Goal: Task Accomplishment & Management: Manage account settings

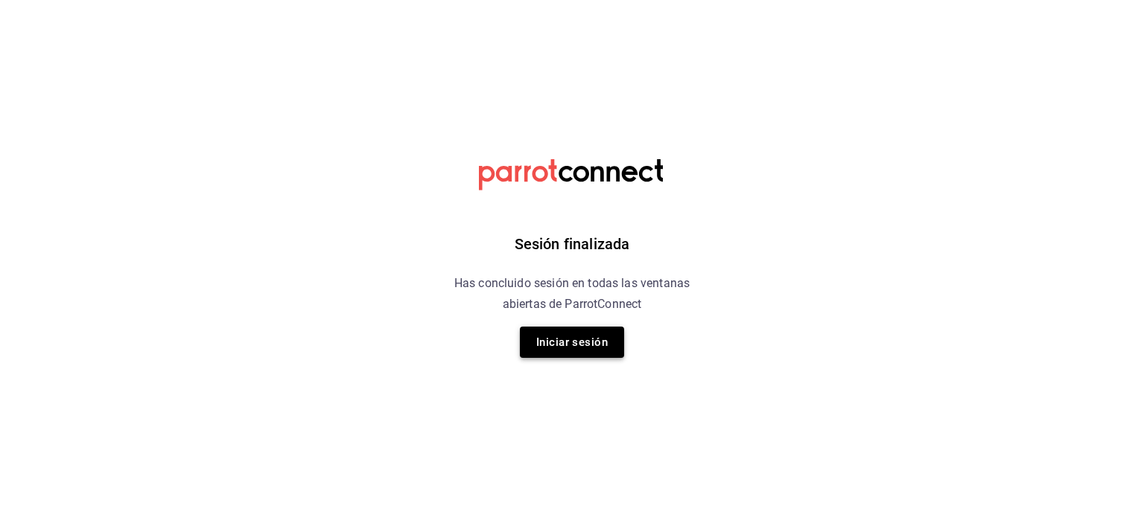
click at [563, 340] on button "Iniciar sesión" at bounding box center [572, 342] width 104 height 31
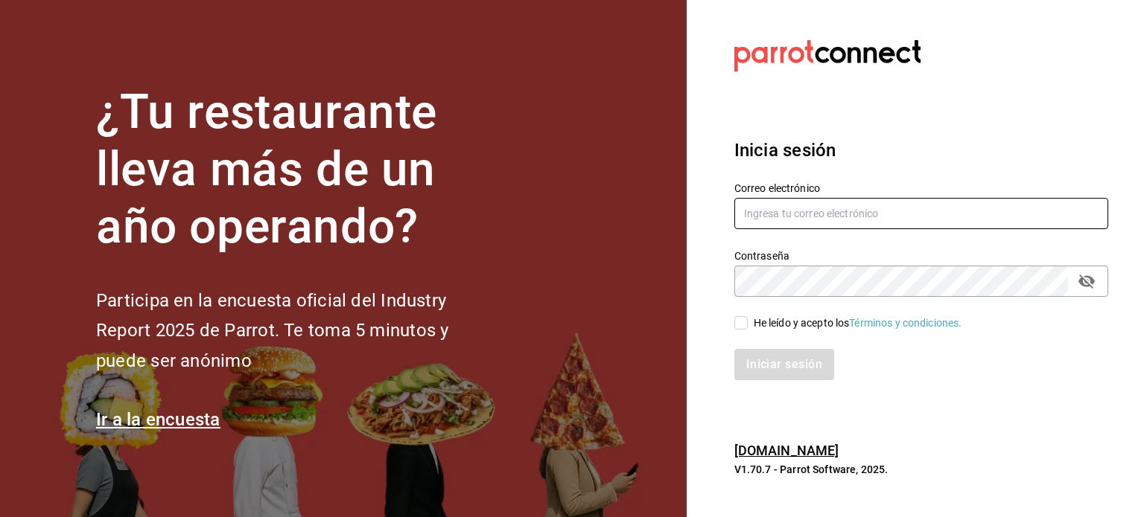
type input "sistemas@inestrevo.com.mx"
click at [741, 317] on input "He leído y acepto los Términos y condiciones." at bounding box center [740, 322] width 13 height 13
checkbox input "true"
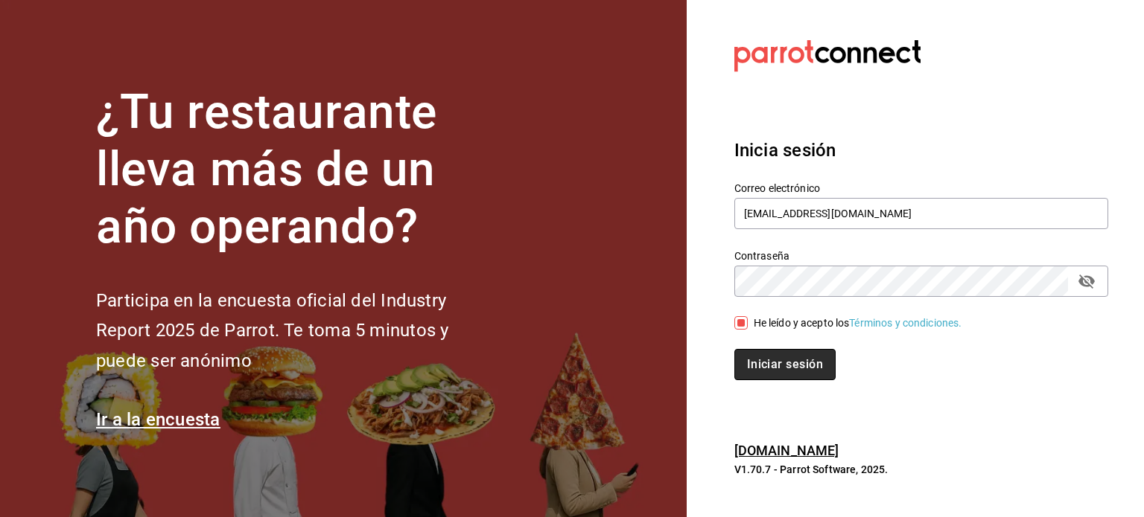
click at [772, 356] on button "Iniciar sesión" at bounding box center [784, 364] width 101 height 31
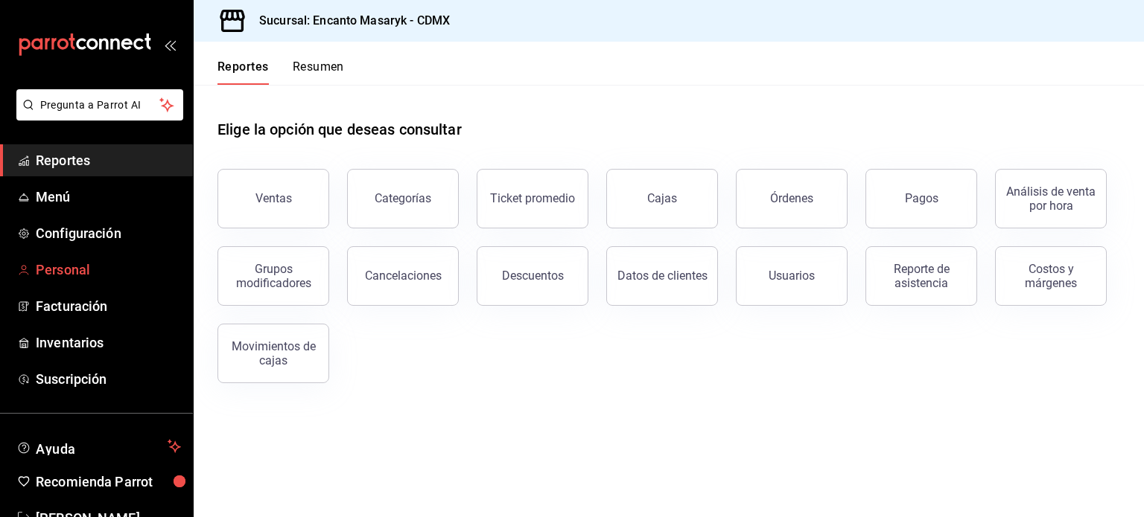
click at [70, 270] on span "Personal" at bounding box center [108, 270] width 145 height 20
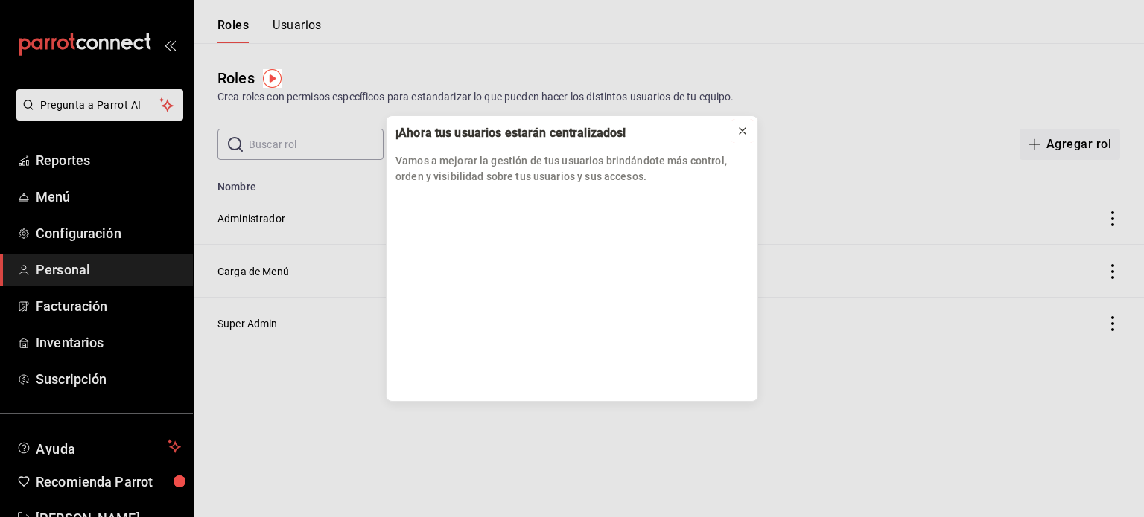
click at [744, 130] on icon at bounding box center [742, 131] width 6 height 6
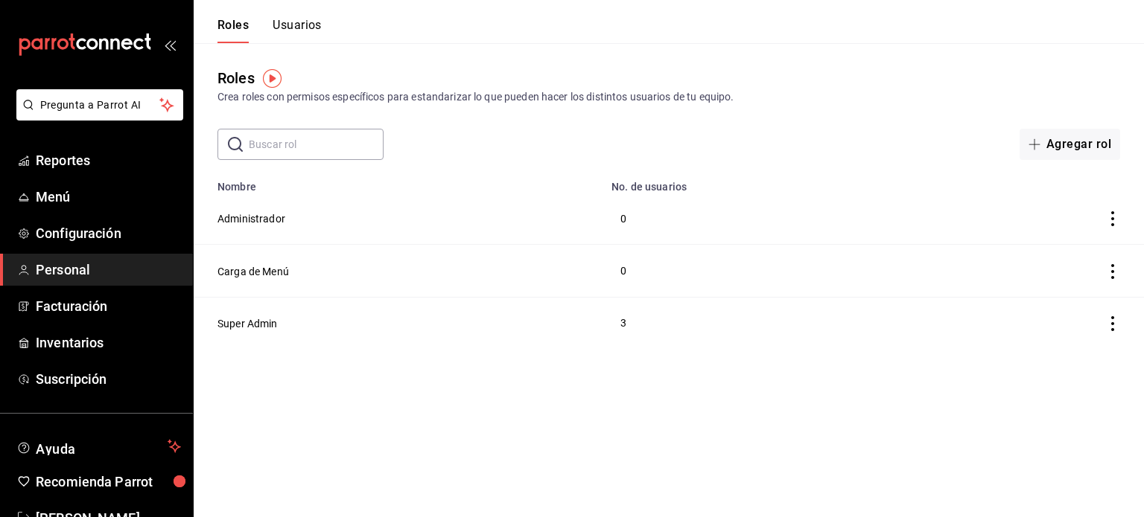
click at [304, 25] on button "Usuarios" at bounding box center [296, 30] width 49 height 25
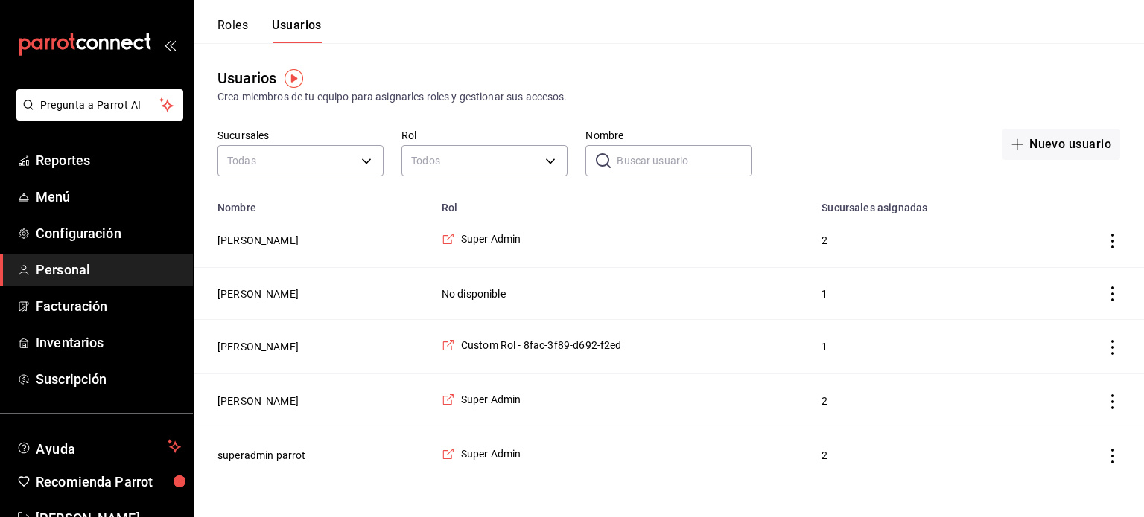
click at [1108, 349] on icon "actions" at bounding box center [1112, 347] width 15 height 15
click at [249, 346] on div at bounding box center [572, 258] width 1144 height 517
click at [249, 346] on button "[PERSON_NAME]" at bounding box center [257, 346] width 81 height 15
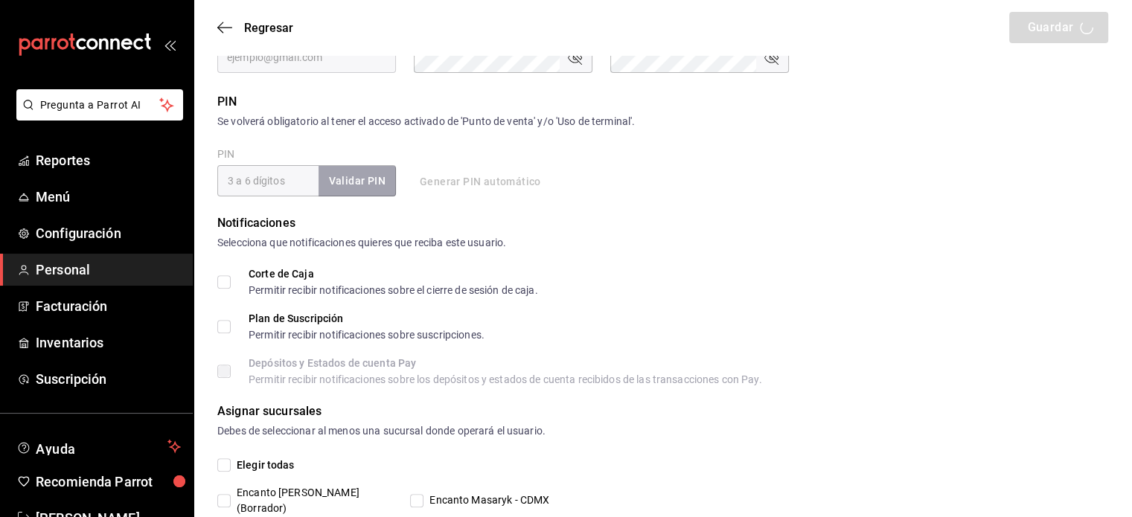
scroll to position [553, 0]
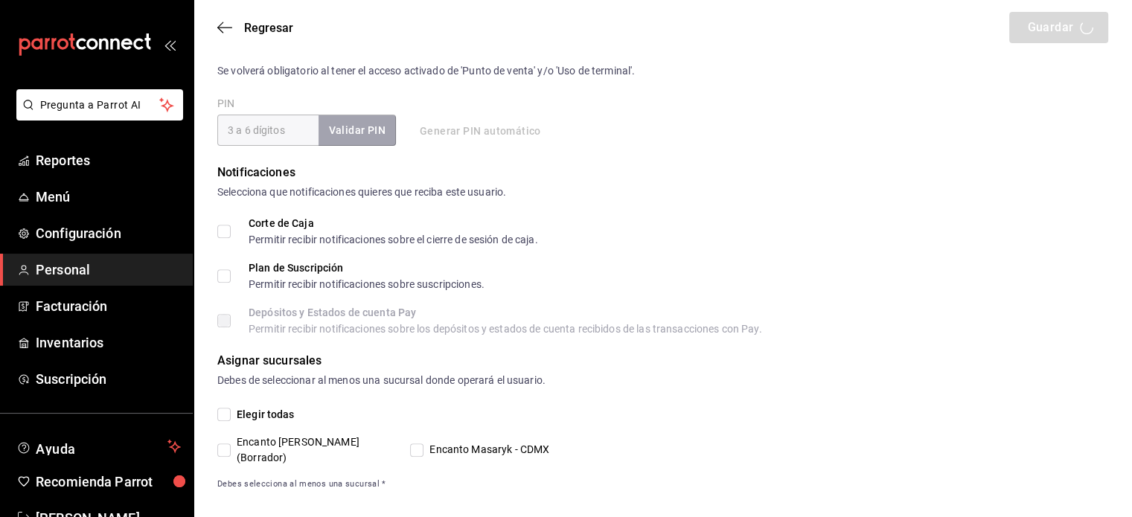
click at [231, 416] on span "Elegir todas" at bounding box center [263, 415] width 64 height 16
click at [231, 416] on input "Elegir todas" at bounding box center [223, 414] width 13 height 13
checkbox input "true"
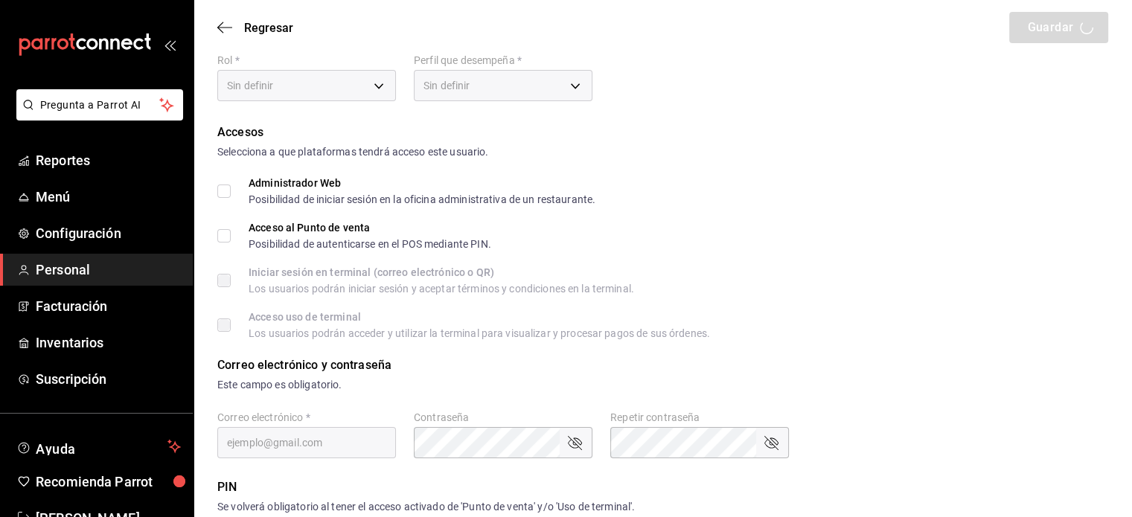
scroll to position [0, 0]
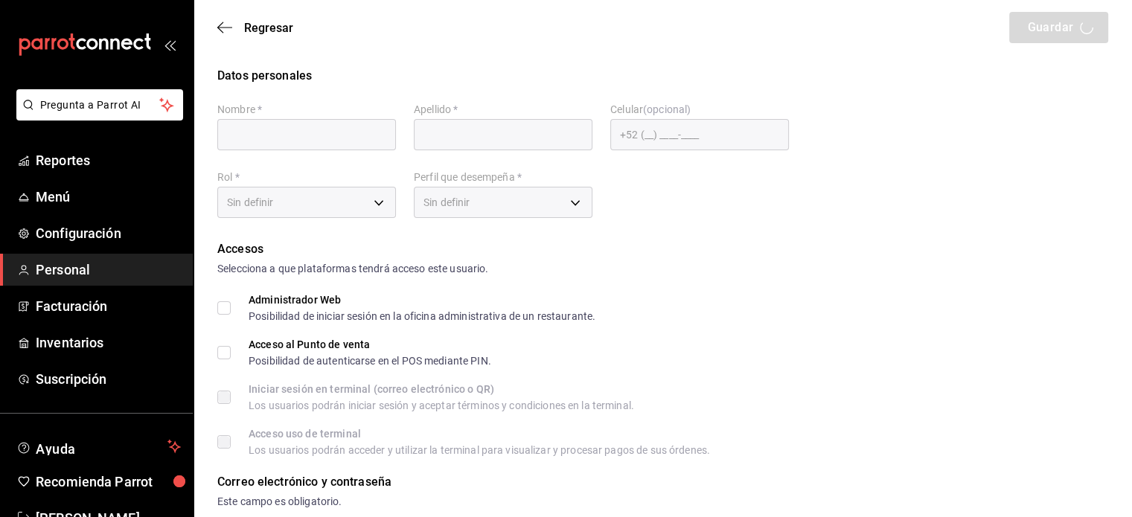
click at [920, 153] on div "Datos personales Nombre   * Apellido   * Celular (opcional) +52 (__) ____-____ …" at bounding box center [662, 145] width 891 height 156
click at [222, 22] on icon "button" at bounding box center [224, 27] width 15 height 13
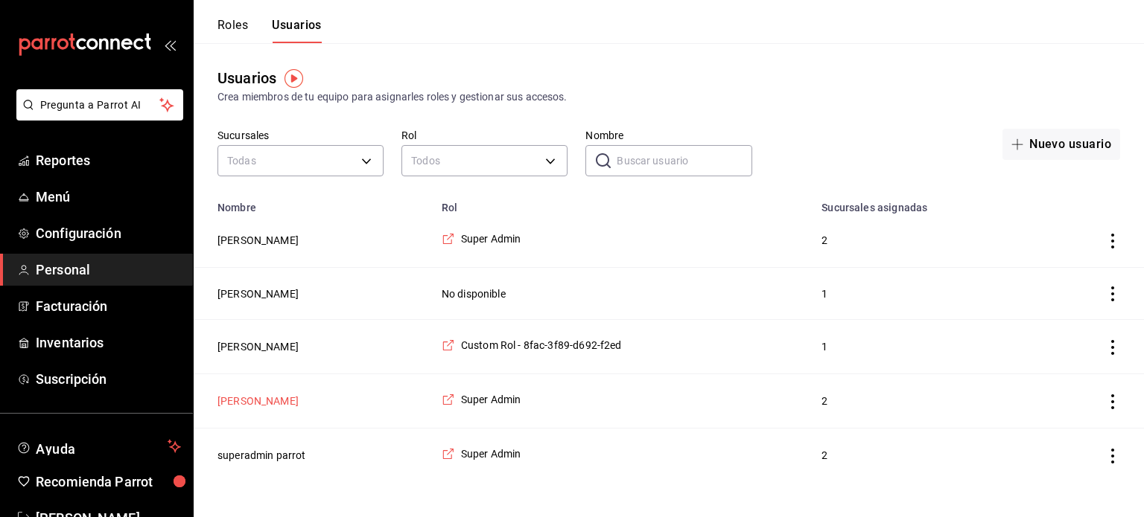
click at [255, 400] on button "[PERSON_NAME]" at bounding box center [257, 401] width 81 height 15
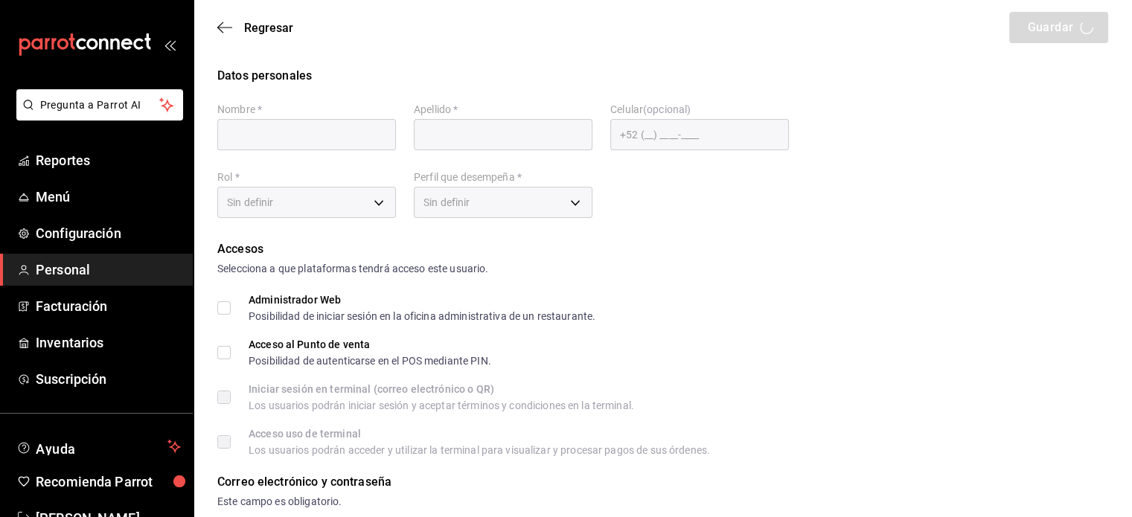
type input "[PERSON_NAME]"
checkbox input "true"
type input "[EMAIL_ADDRESS][DOMAIN_NAME]"
type input "12345"
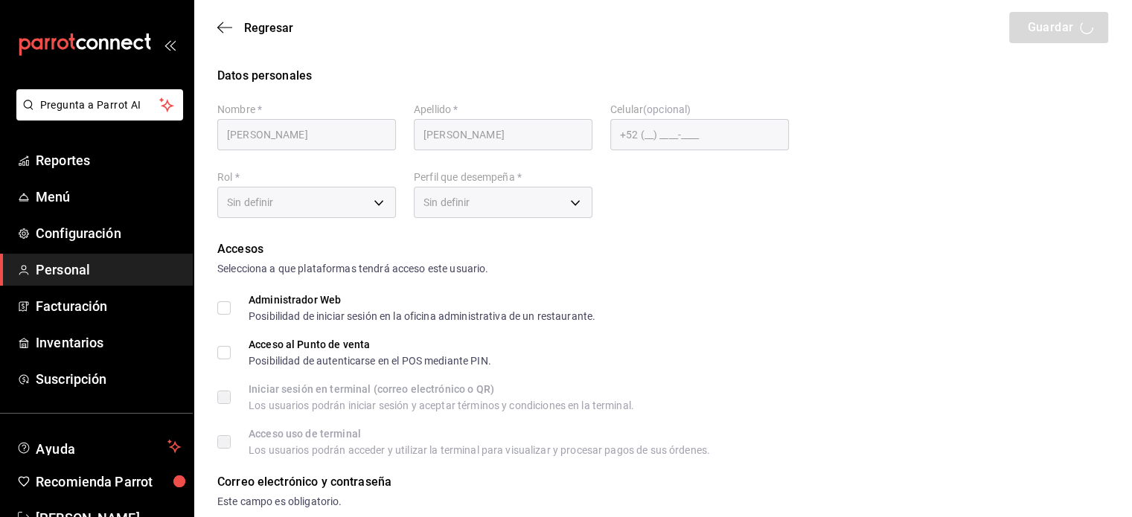
checkbox input "true"
type input "6ca45a6b-65aa-4a1c-9378-f869a197e0e8"
type input "UNDEFINED"
checkbox input "true"
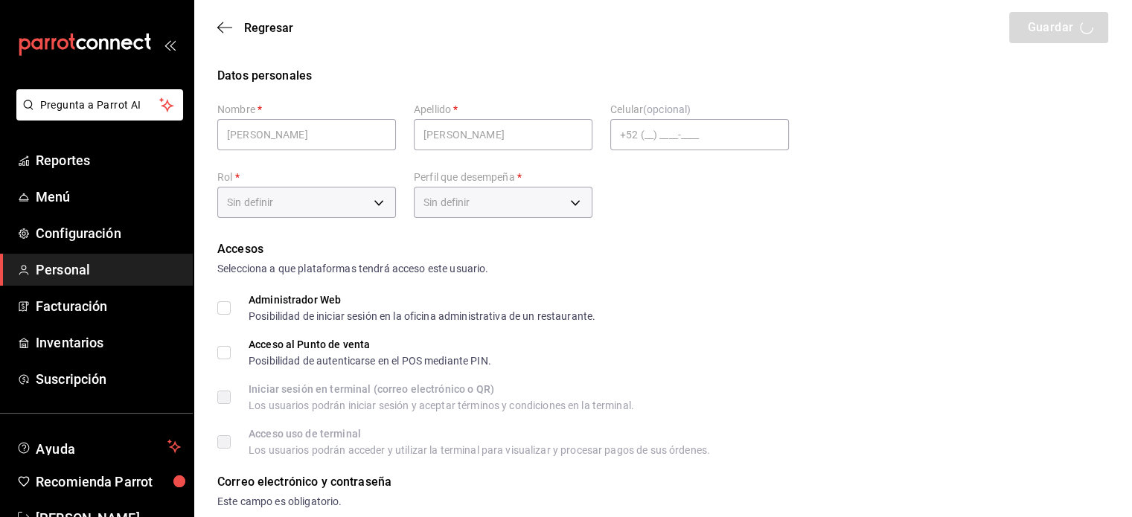
checkbox input "true"
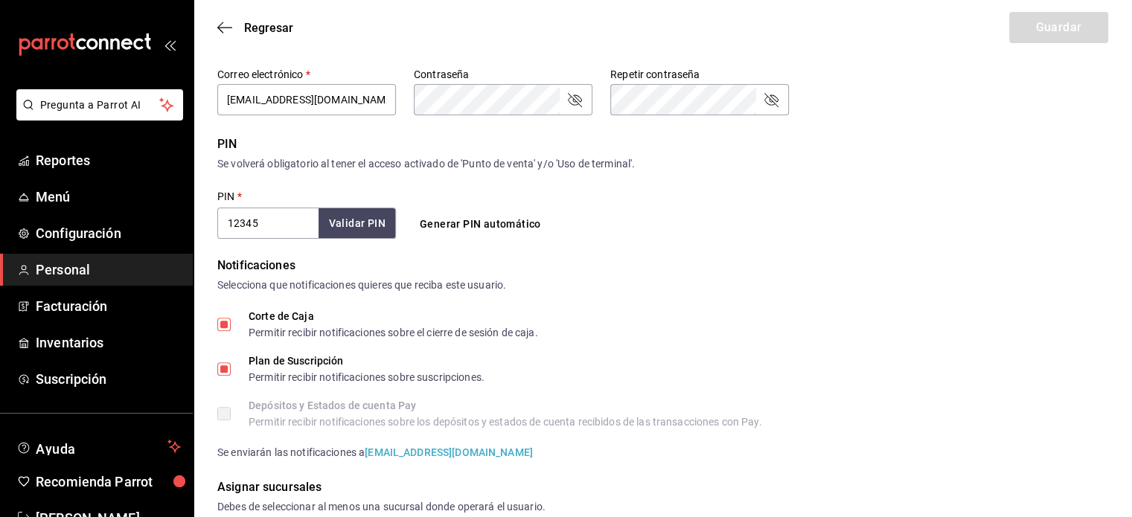
scroll to position [462, 0]
click at [269, 223] on input "12345" at bounding box center [267, 221] width 101 height 31
type input "1563"
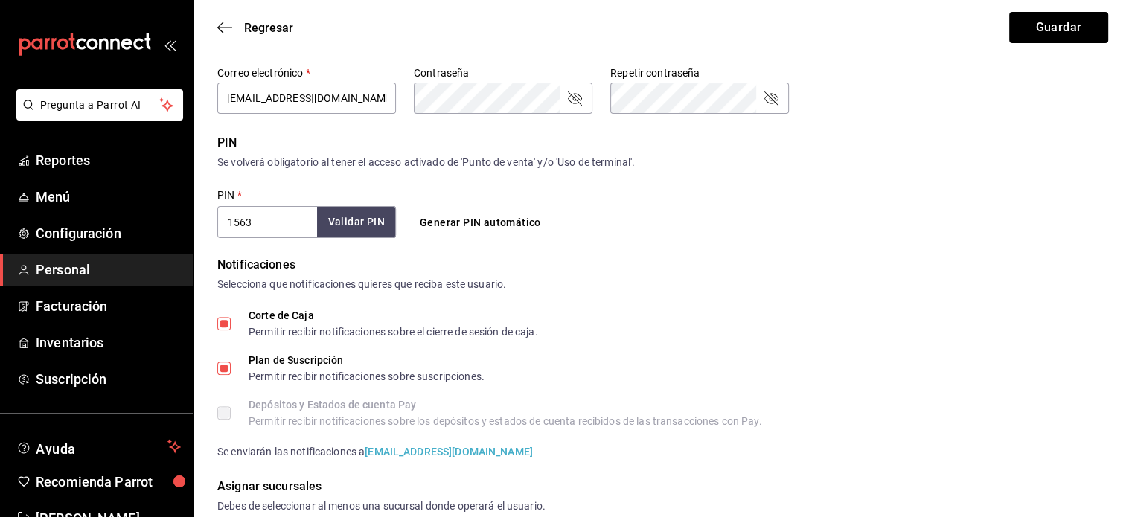
click at [366, 223] on button "Validar PIN" at bounding box center [356, 222] width 79 height 32
click at [1053, 25] on button "Guardar" at bounding box center [1059, 27] width 99 height 31
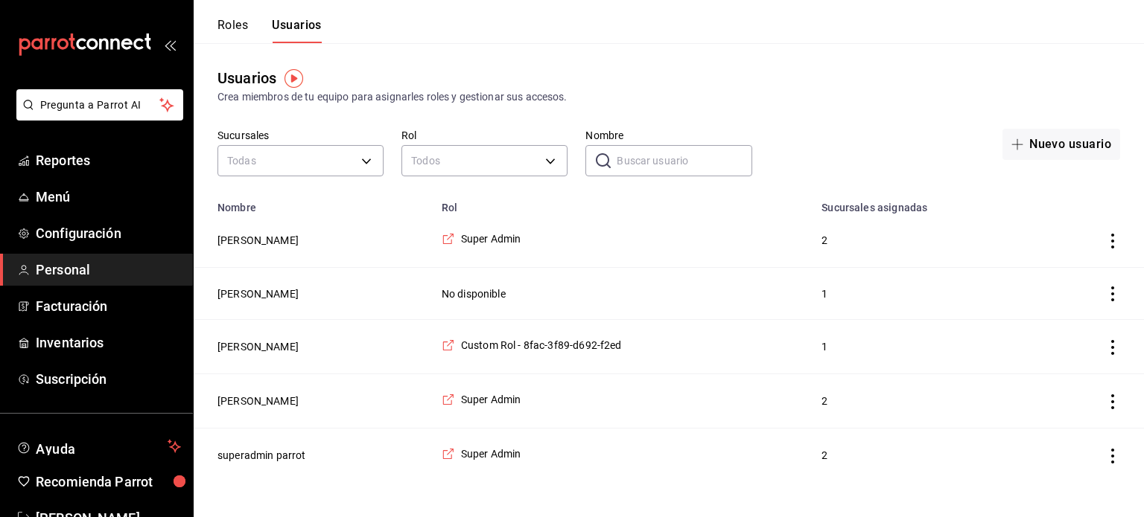
click at [1110, 398] on icon "actions" at bounding box center [1112, 402] width 15 height 15
click at [1056, 144] on div at bounding box center [572, 258] width 1144 height 517
click at [1021, 148] on icon "button" at bounding box center [1017, 144] width 12 height 12
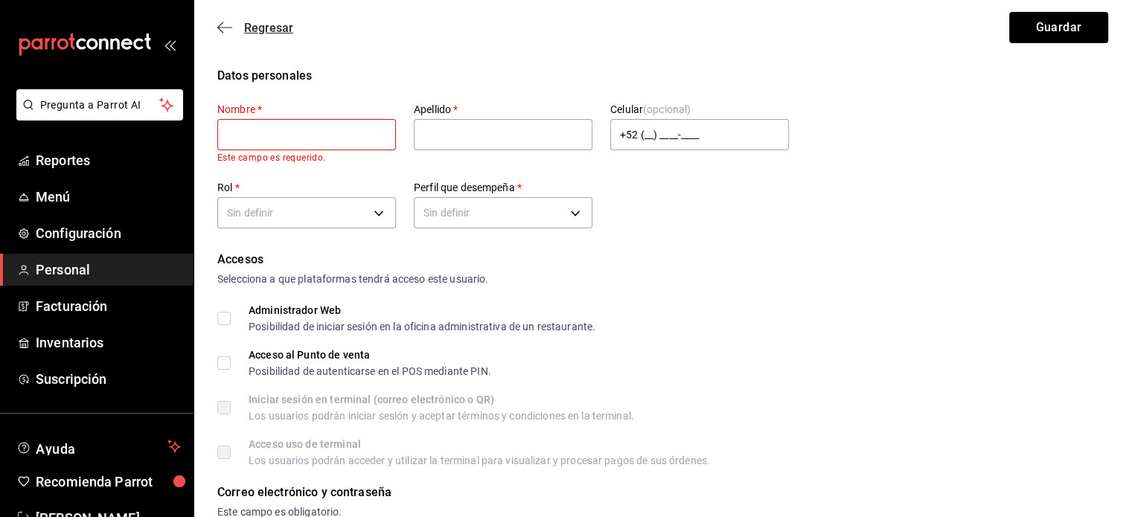
click at [225, 24] on icon "button" at bounding box center [224, 27] width 15 height 13
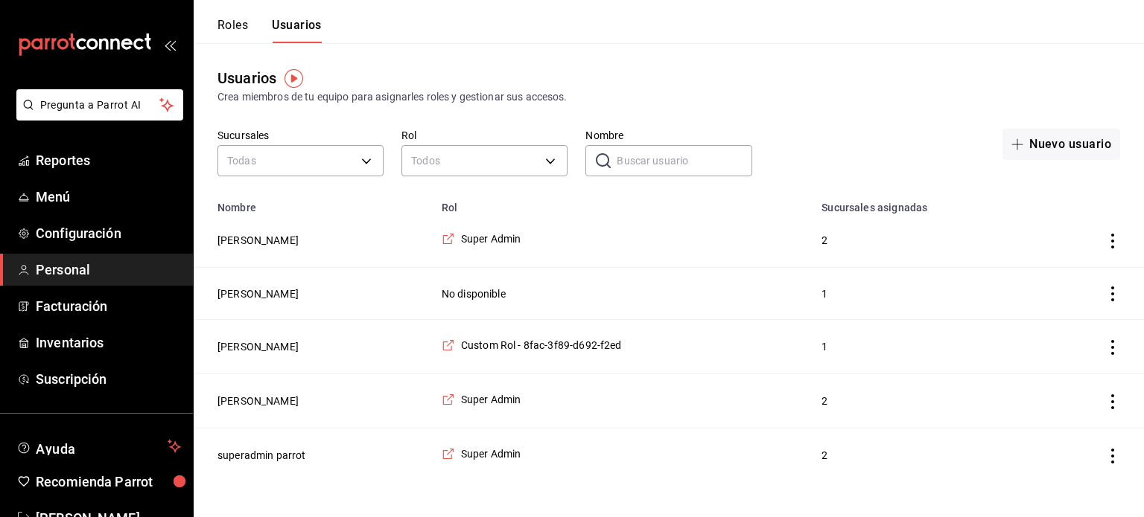
click at [1112, 403] on icon "actions" at bounding box center [1112, 402] width 3 height 15
click at [1066, 384] on span "Duplicar" at bounding box center [1045, 381] width 65 height 18
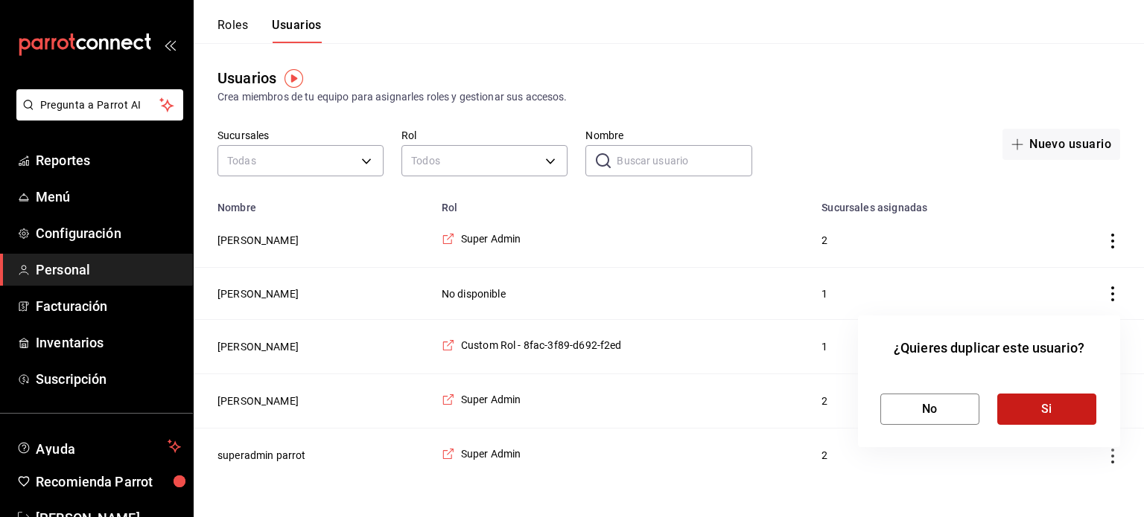
click at [1022, 415] on button "Si" at bounding box center [1046, 409] width 99 height 31
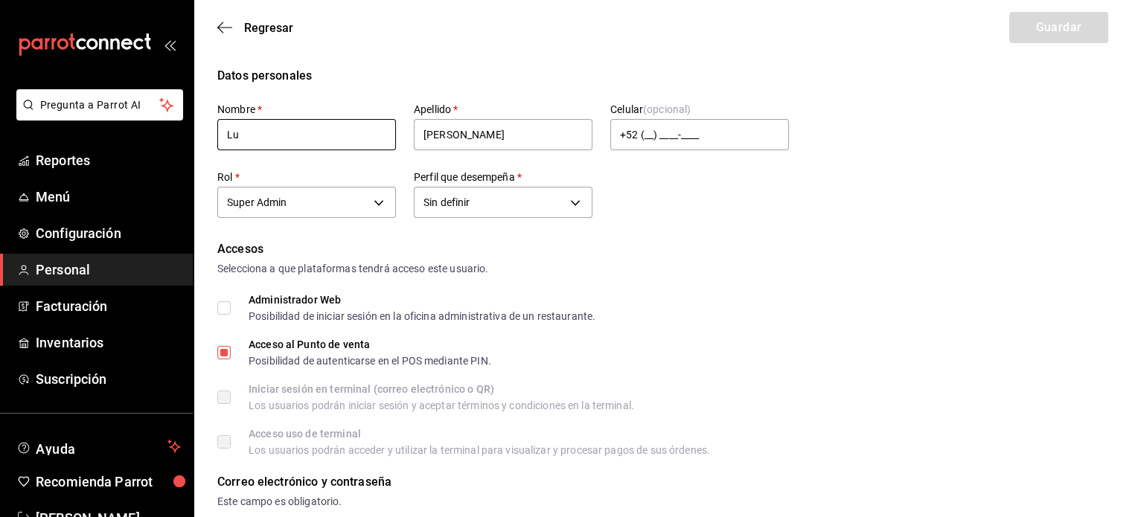
type input "L"
type input "[PERSON_NAME]"
type input "M"
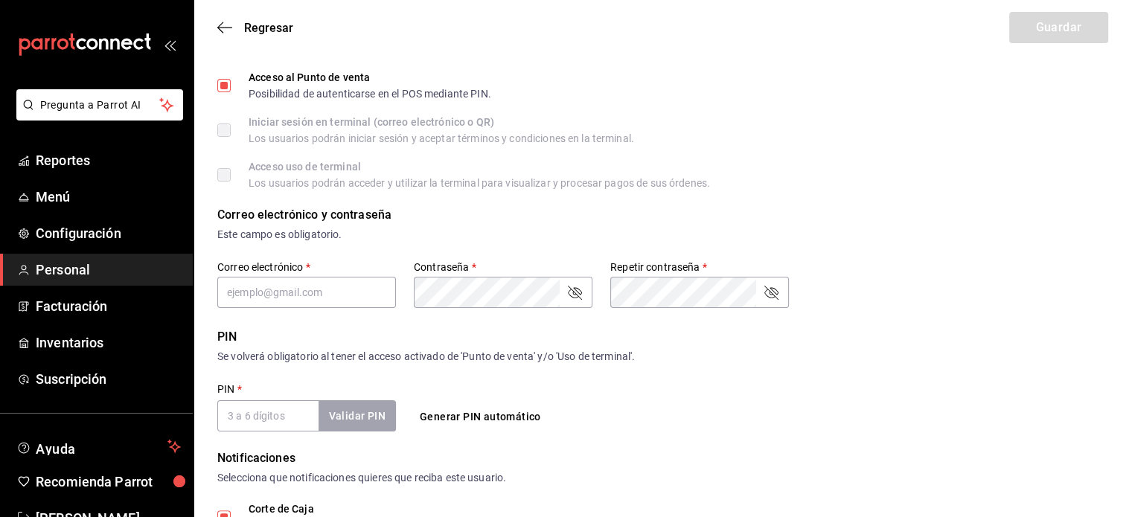
scroll to position [264, 0]
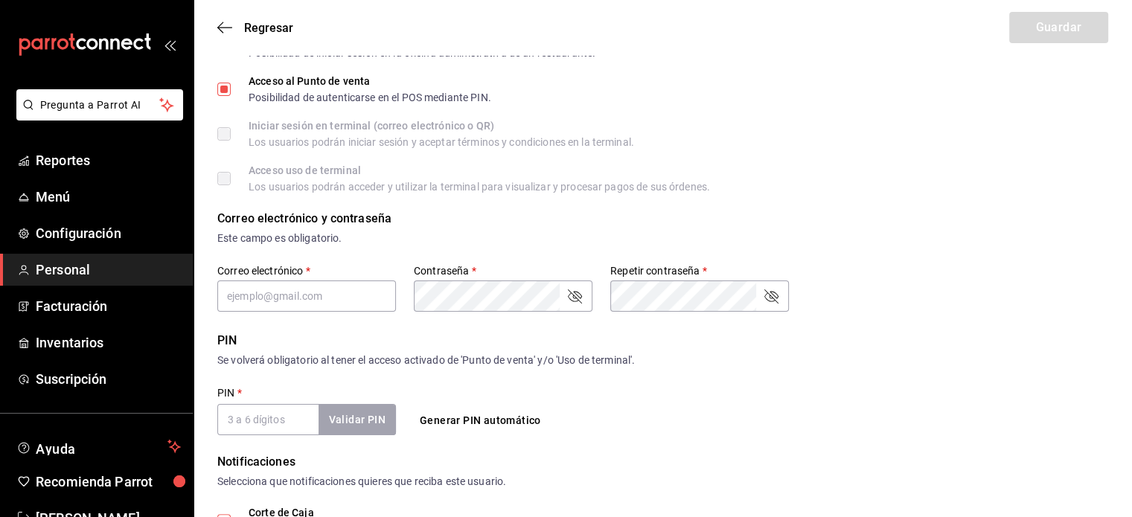
click at [267, 412] on input "PIN   *" at bounding box center [267, 419] width 101 height 31
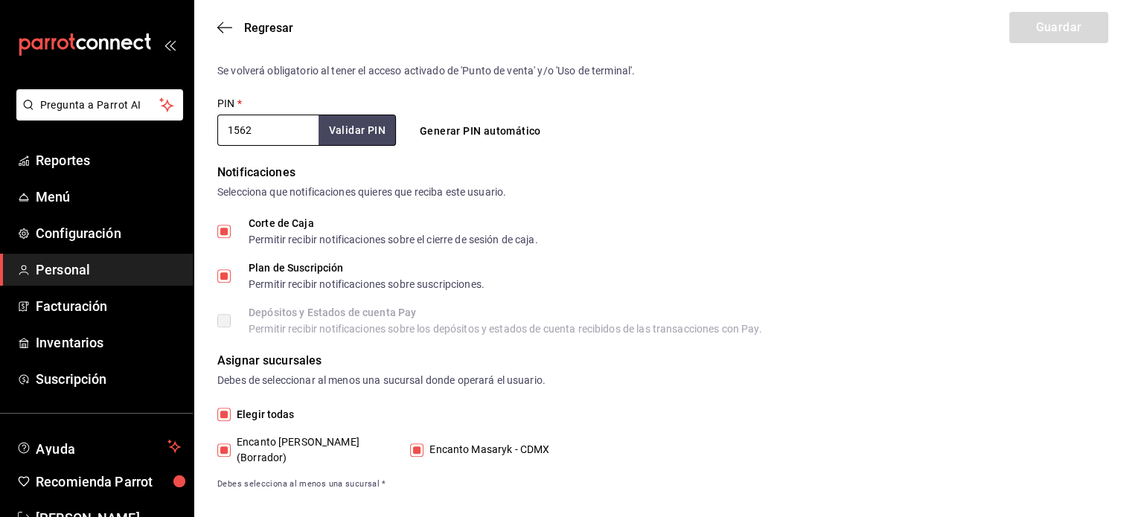
scroll to position [0, 0]
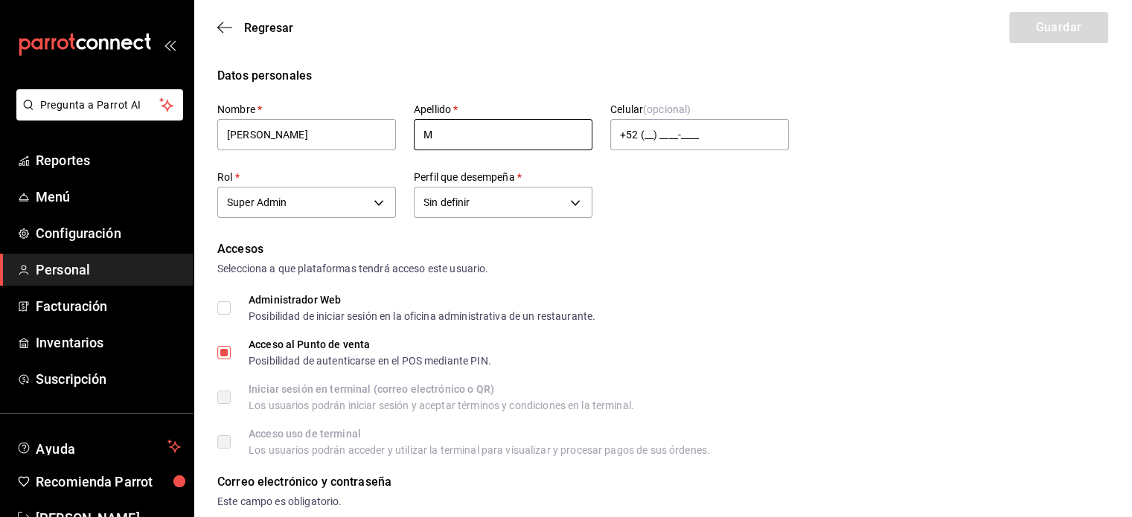
type input "1562"
click at [454, 123] on input "M" at bounding box center [503, 134] width 179 height 31
type input "M"
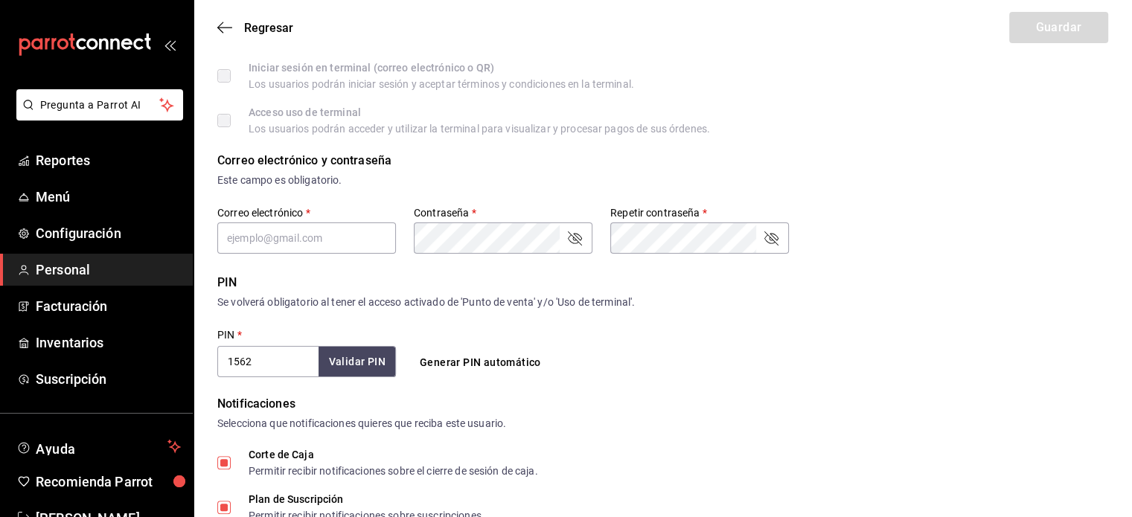
scroll to position [322, 0]
click at [289, 242] on input "text" at bounding box center [306, 238] width 179 height 31
type input "m"
type input "[EMAIL_ADDRESS][DOMAIN_NAME]"
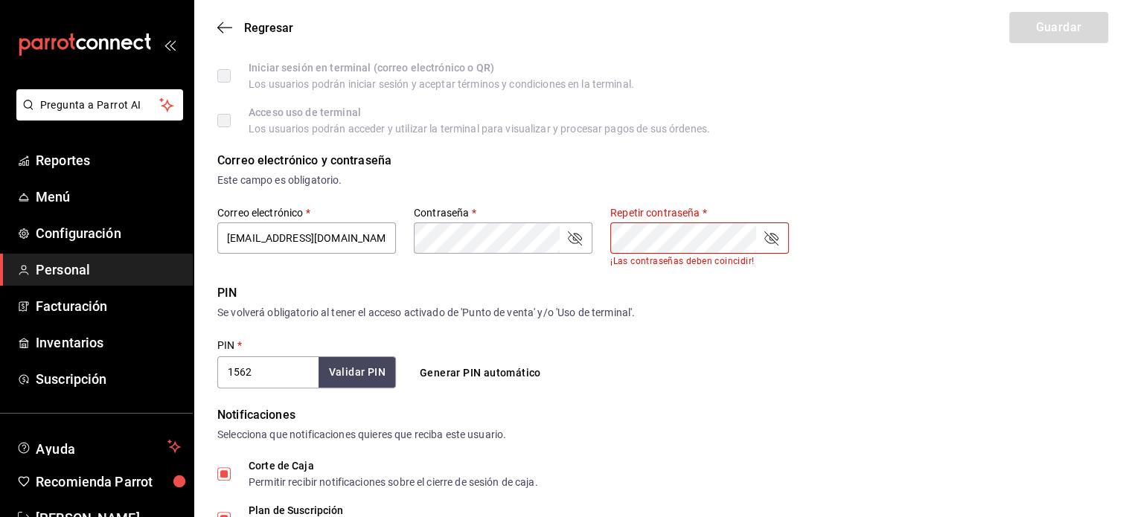
click at [946, 182] on div "Este campo es obligatorio." at bounding box center [662, 181] width 891 height 16
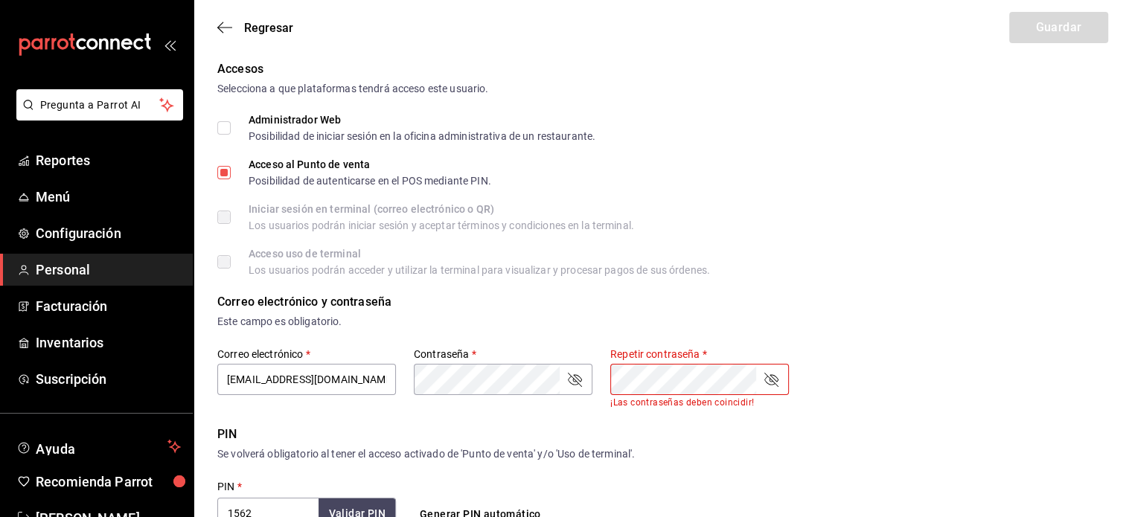
scroll to position [178, 0]
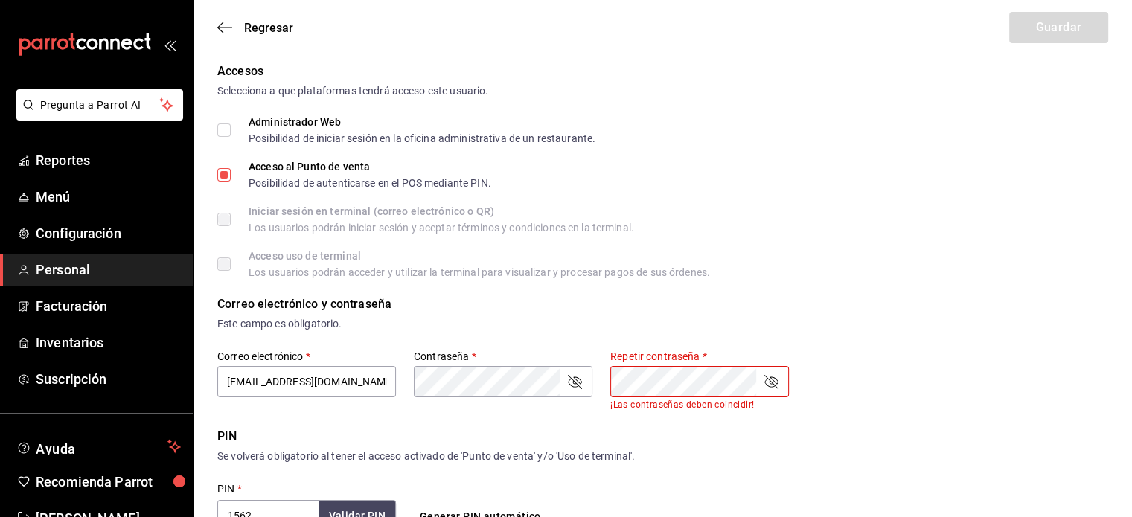
click at [852, 322] on div "Este campo es obligatorio." at bounding box center [662, 324] width 891 height 16
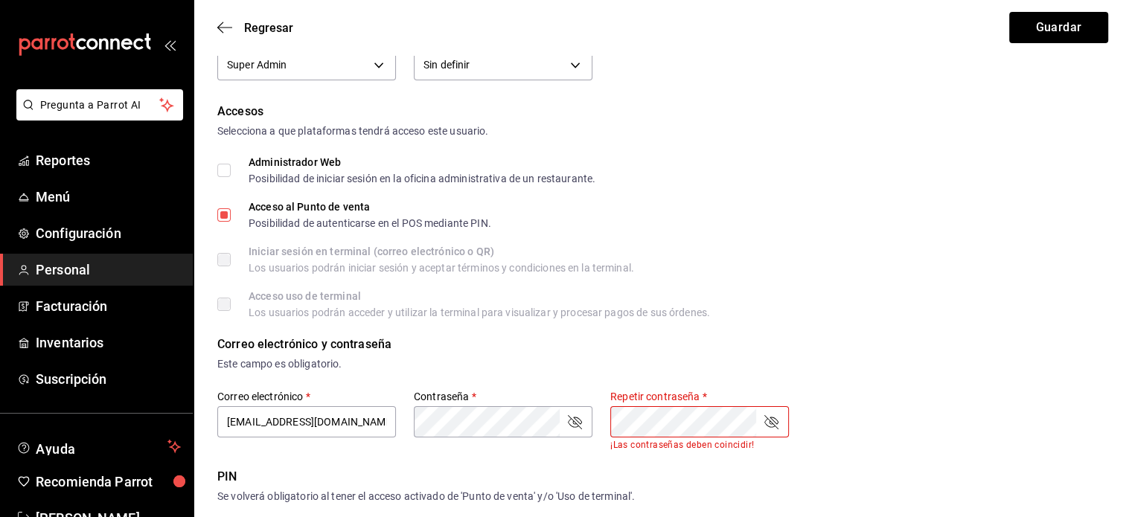
scroll to position [147, 0]
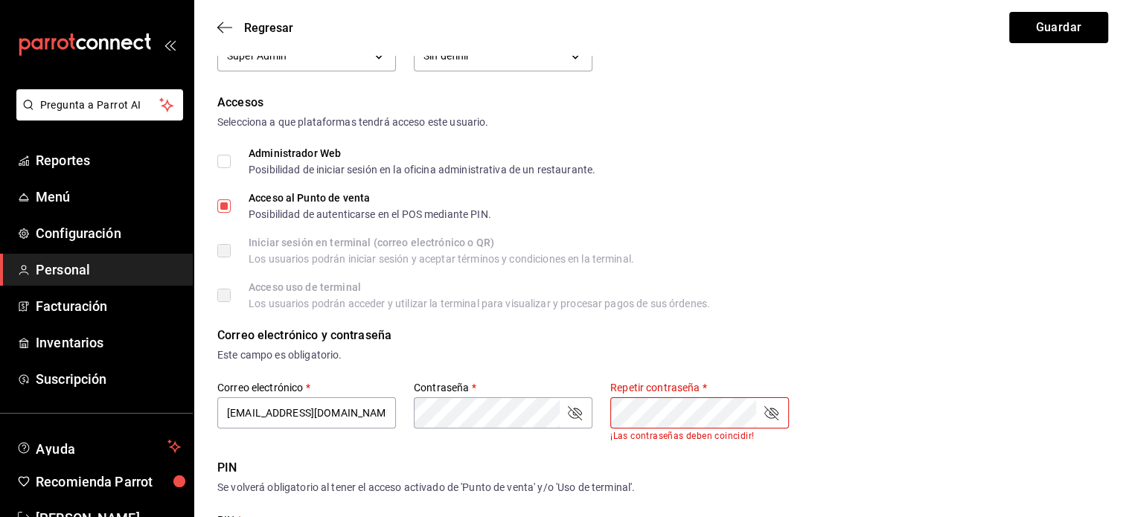
click at [915, 337] on div "Correo electrónico y contraseña" at bounding box center [662, 336] width 891 height 18
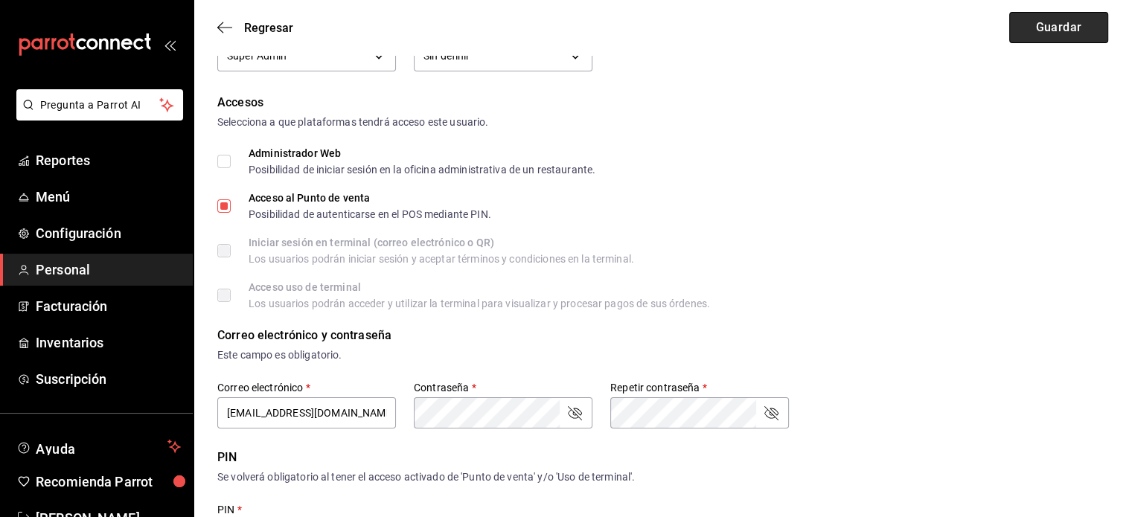
click at [1048, 23] on button "Guardar" at bounding box center [1059, 27] width 99 height 31
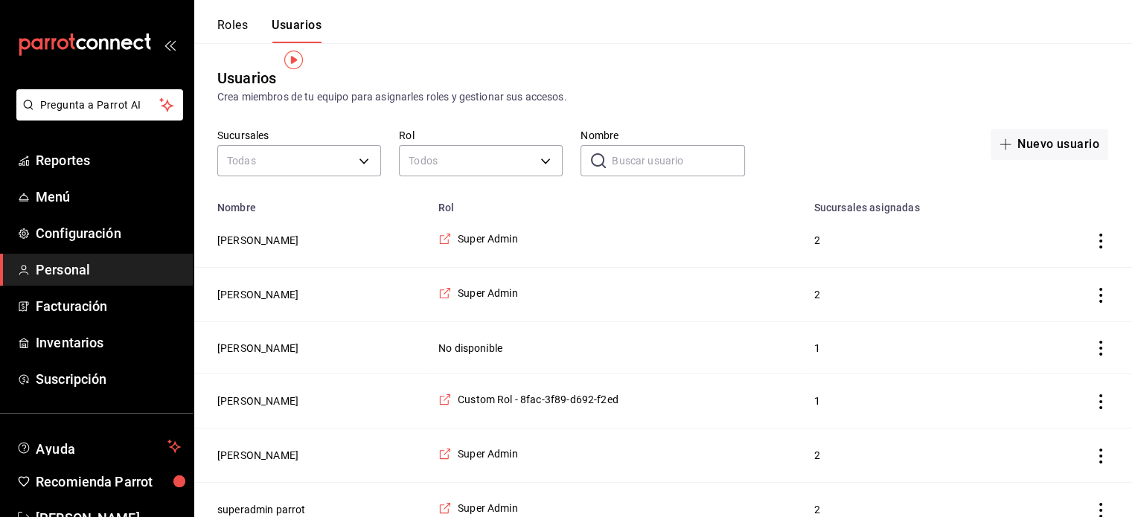
scroll to position [18, 0]
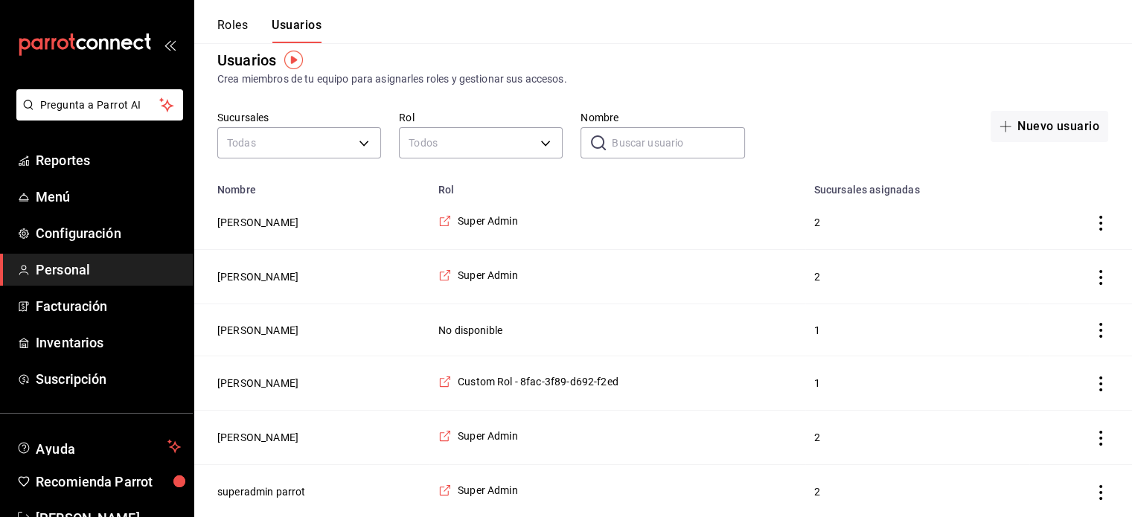
click at [1103, 380] on icon "actions" at bounding box center [1101, 384] width 15 height 15
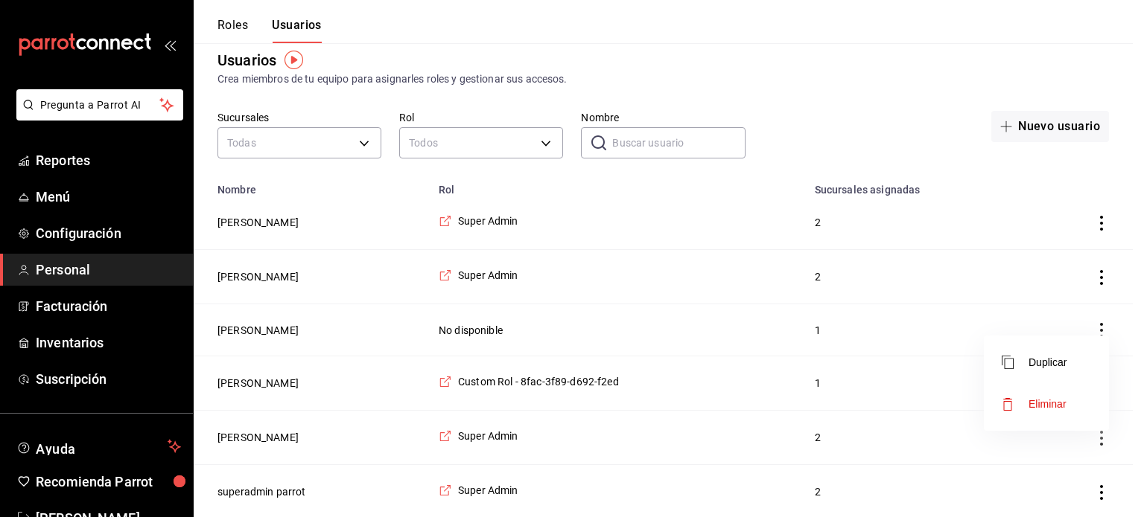
click at [270, 376] on div at bounding box center [572, 258] width 1144 height 517
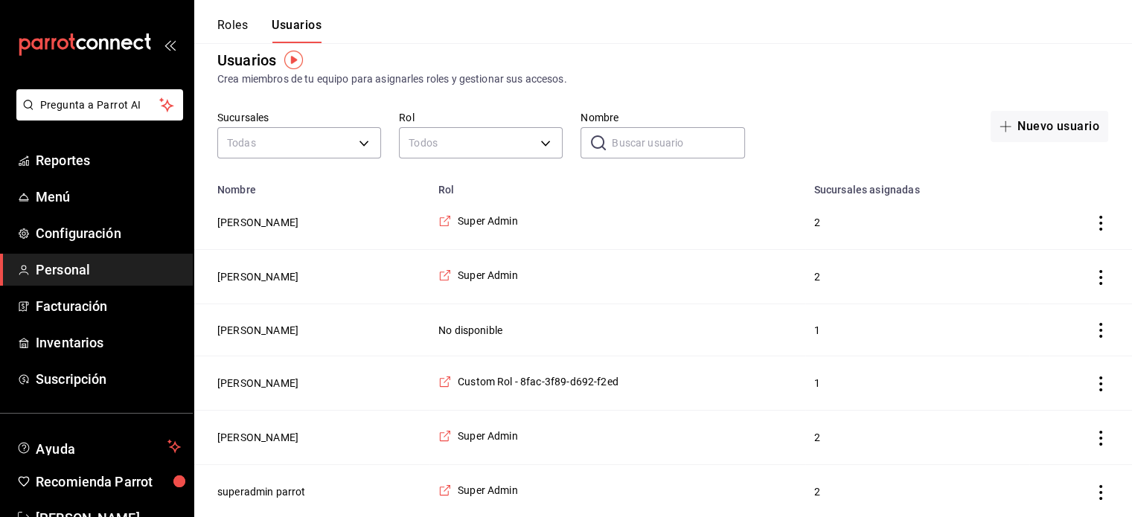
click at [270, 376] on div at bounding box center [566, 258] width 1132 height 517
click at [274, 383] on button "[PERSON_NAME]" at bounding box center [257, 383] width 81 height 15
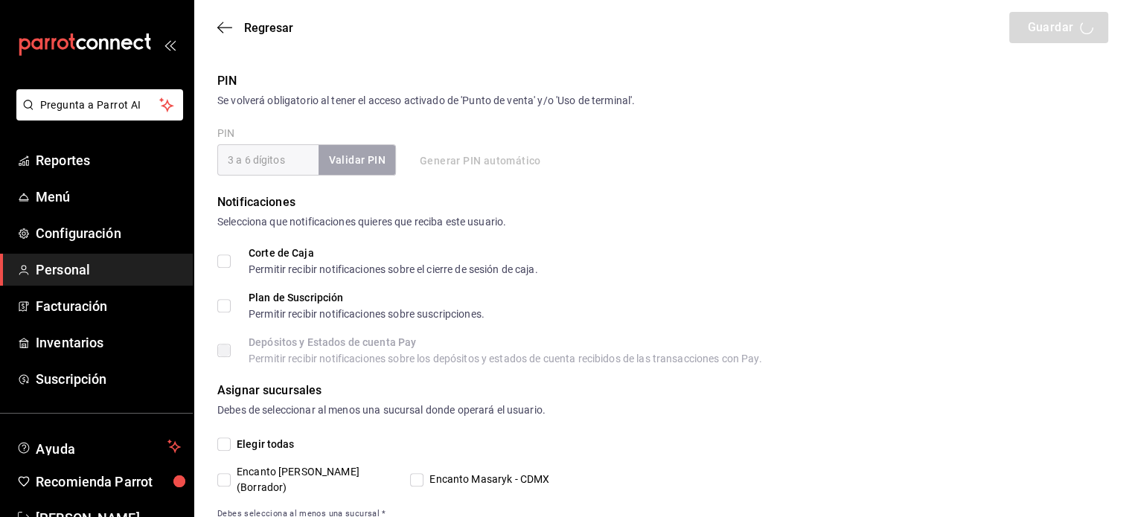
scroll to position [523, 0]
click at [229, 25] on icon "button" at bounding box center [224, 27] width 15 height 13
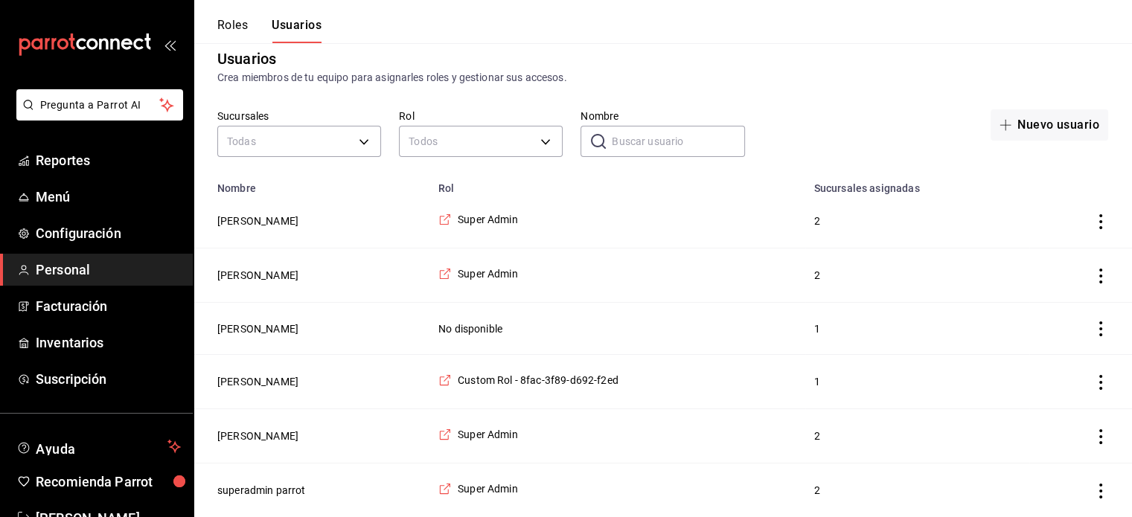
scroll to position [18, 0]
click at [229, 25] on button "Roles" at bounding box center [232, 30] width 31 height 25
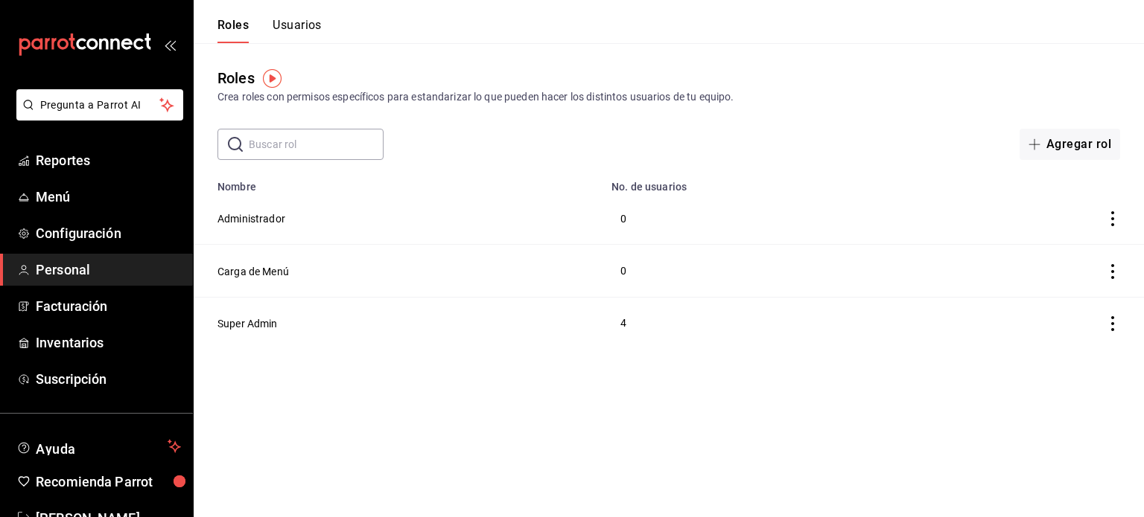
click at [304, 136] on input "text" at bounding box center [316, 145] width 135 height 30
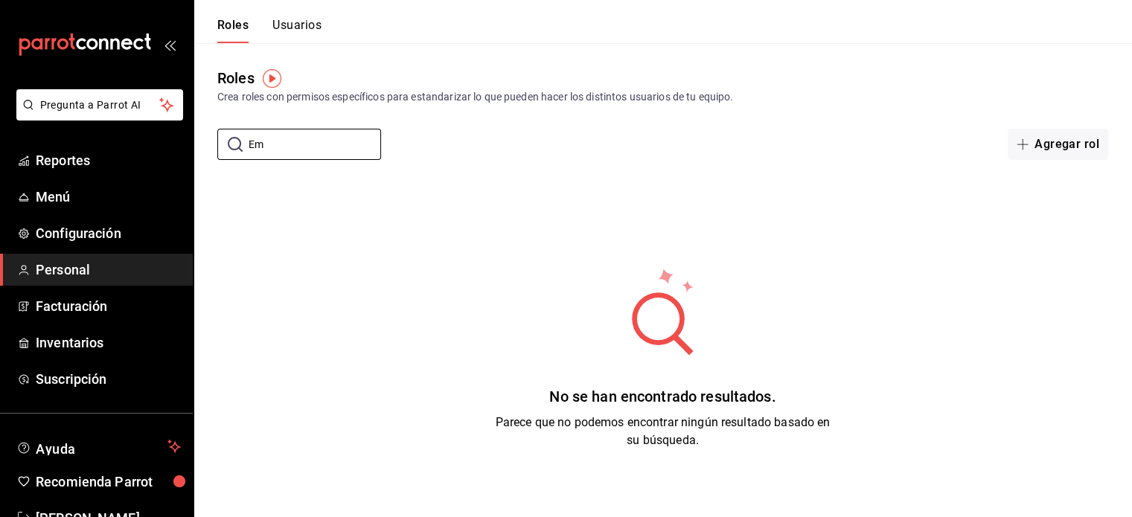
type input "E"
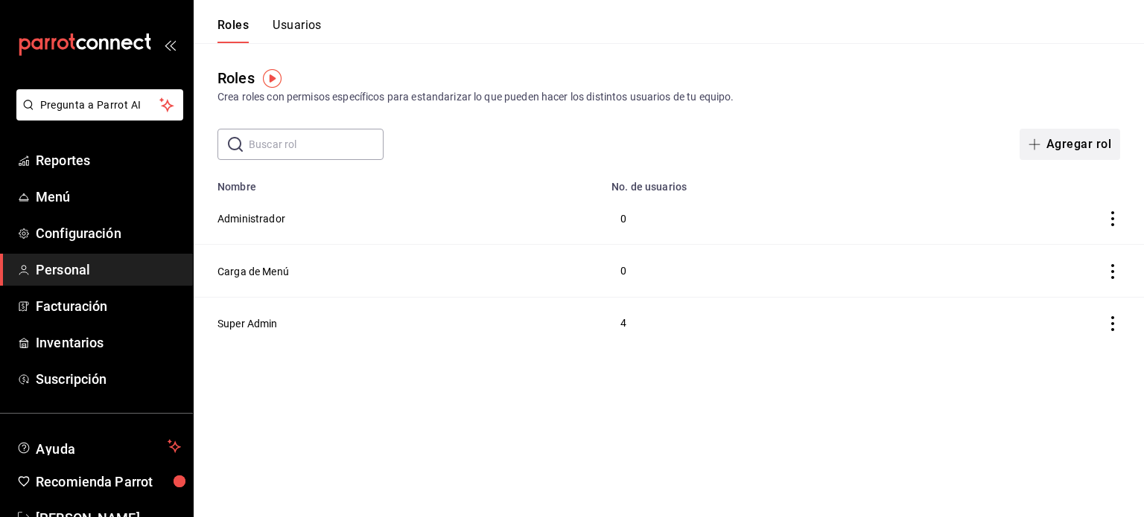
click at [1089, 138] on button "Agregar rol" at bounding box center [1069, 144] width 101 height 31
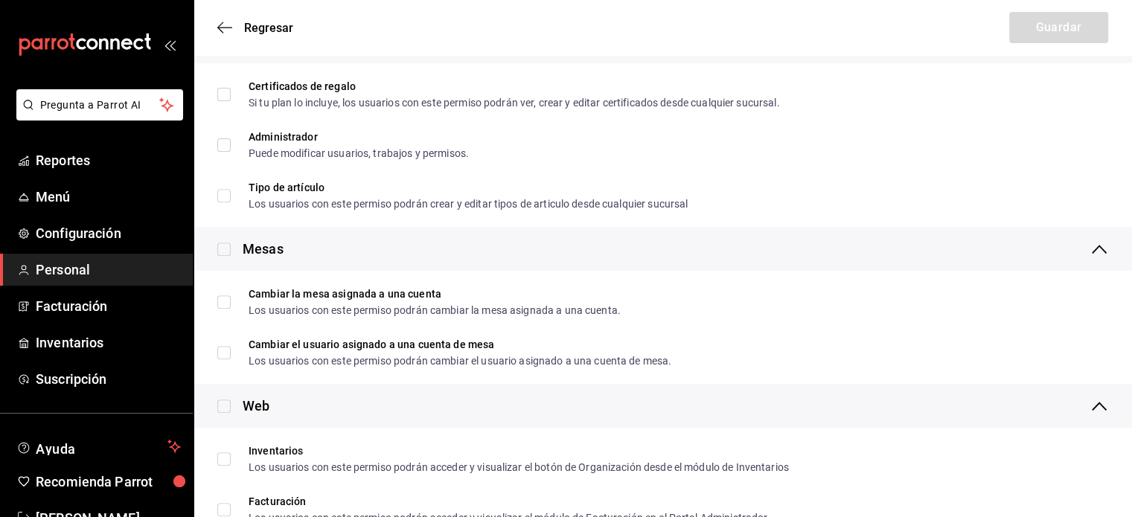
scroll to position [529, 0]
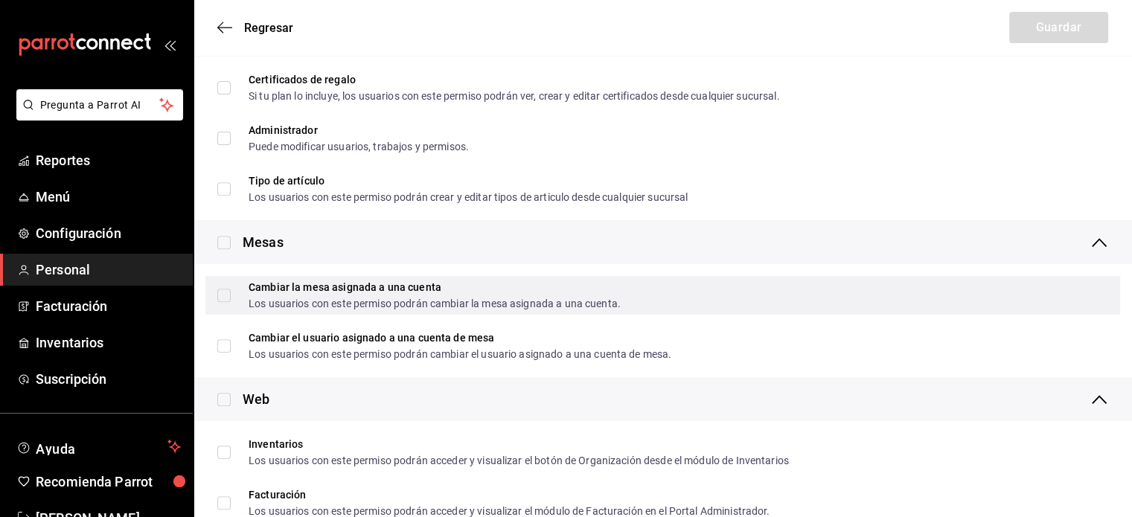
type input "Embajador"
click at [223, 291] on input "Cambiar la mesa asignada a una cuenta Los usuarios con este permiso podrán camb…" at bounding box center [223, 295] width 13 height 13
checkbox input "true"
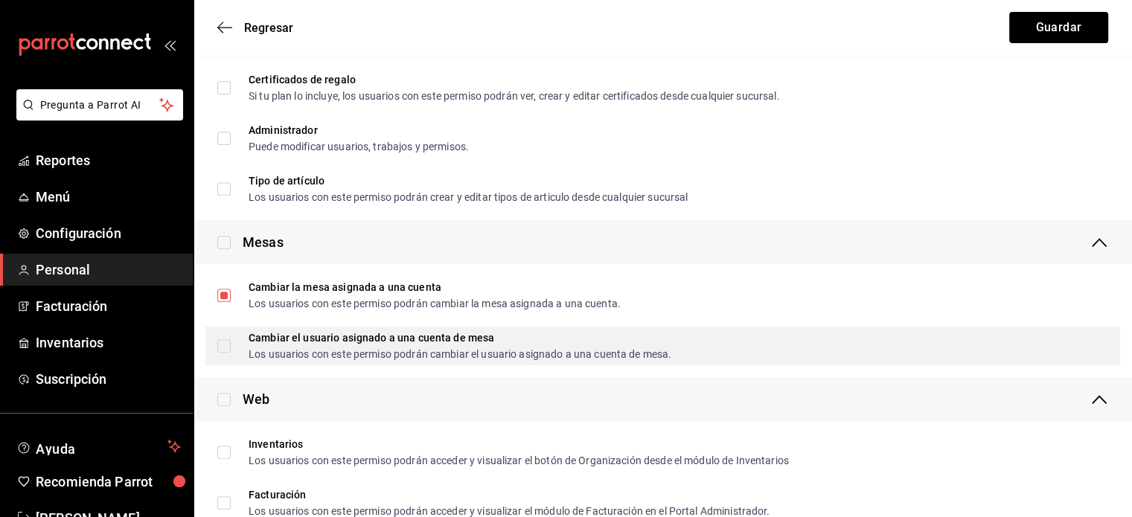
click at [228, 348] on input "Cambiar el usuario asignado a una cuenta de mesa Los usuarios con este permiso …" at bounding box center [223, 345] width 13 height 13
checkbox input "true"
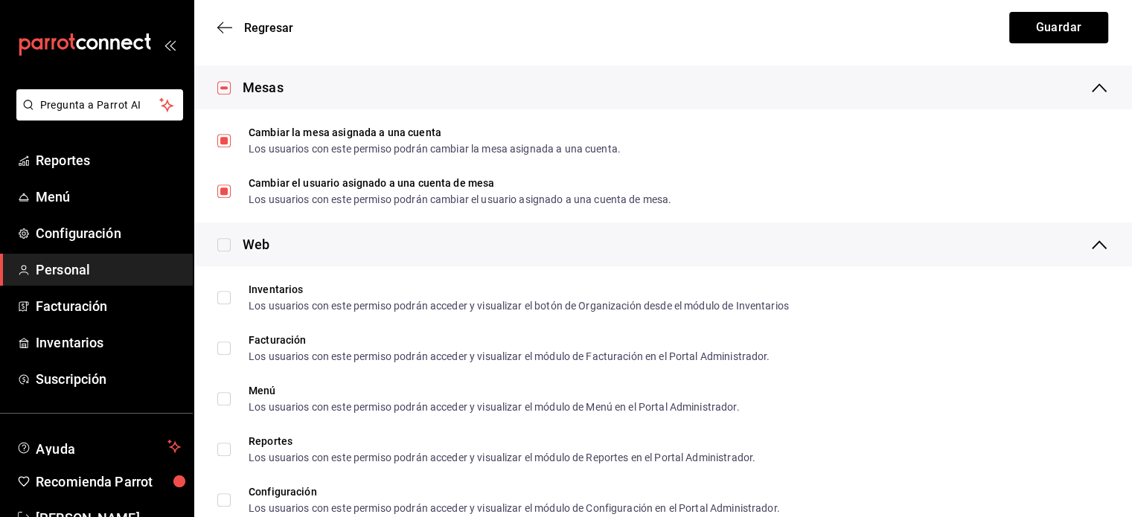
scroll to position [711, 0]
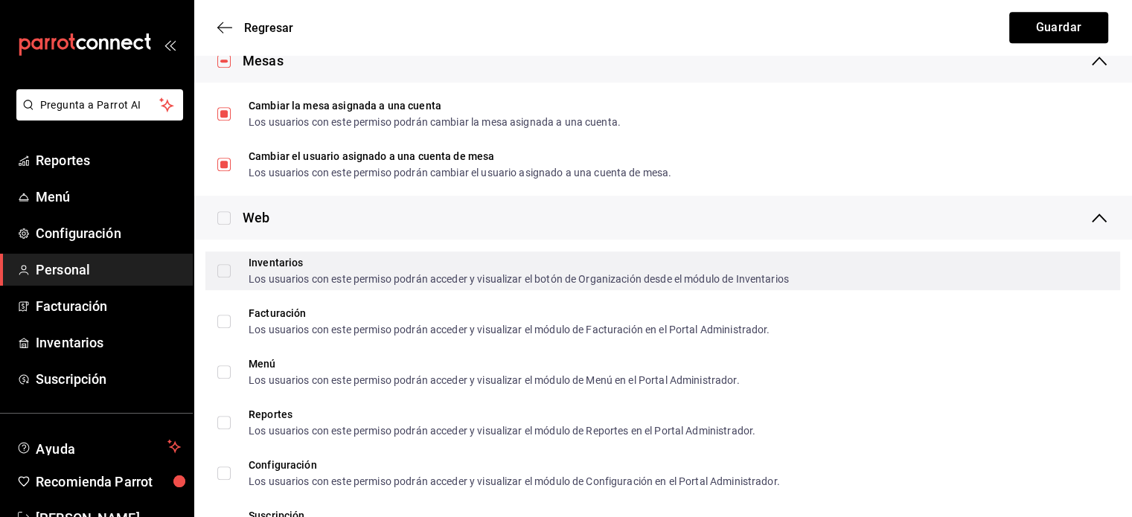
click at [224, 275] on input "Inventarios Los usuarios con este permiso podrán acceder y visualizar el botón …" at bounding box center [223, 270] width 13 height 13
checkbox input "true"
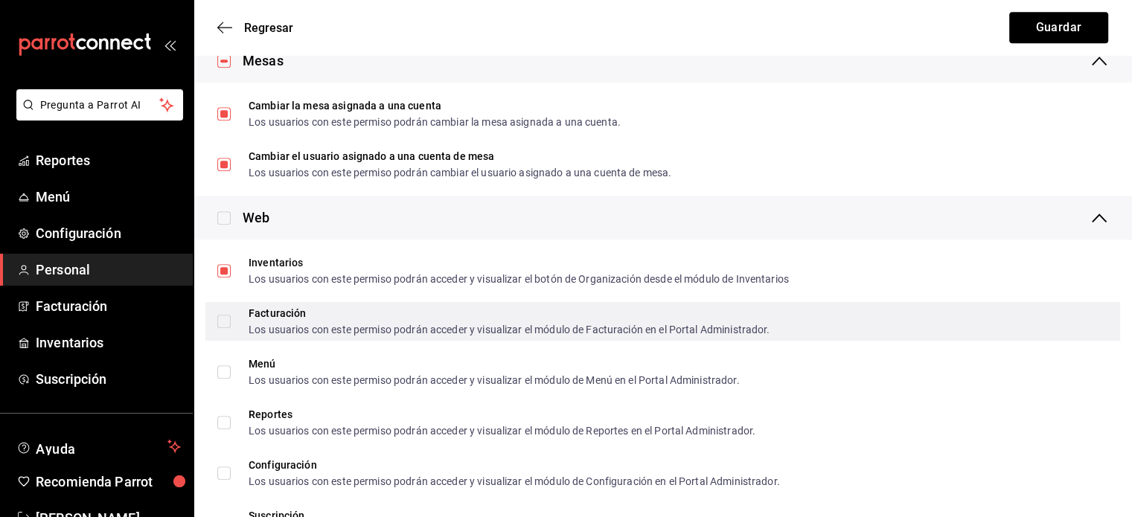
click at [220, 321] on input "Facturación Los usuarios con este permiso podrán acceder y visualizar el módulo…" at bounding box center [223, 321] width 13 height 13
checkbox input "true"
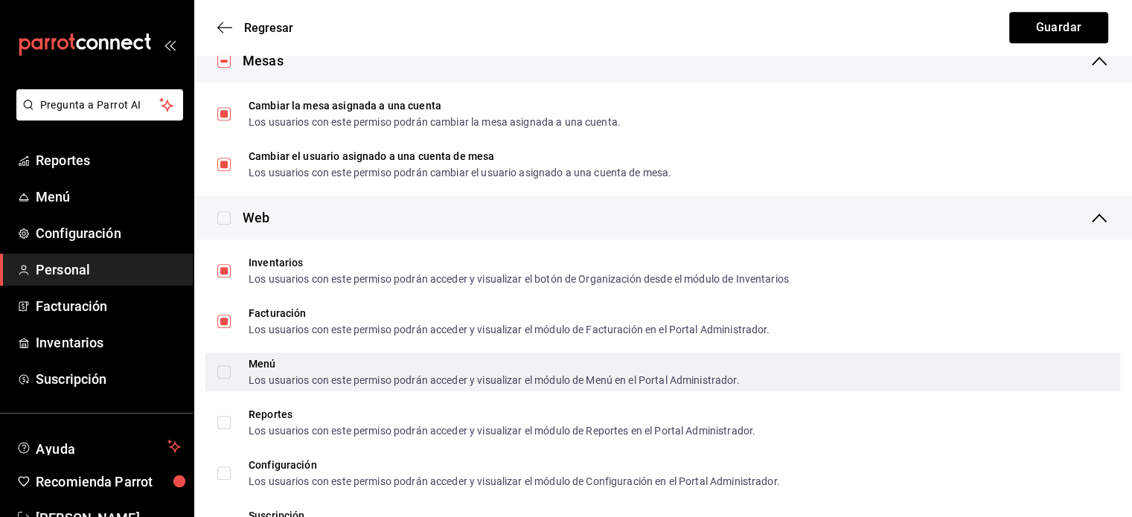
click at [223, 383] on label "Menú Los usuarios con este permiso podrán acceder y visualizar el módulo de Men…" at bounding box center [478, 372] width 523 height 27
click at [223, 379] on input "Menú Los usuarios con este permiso podrán acceder y visualizar el módulo de Men…" at bounding box center [223, 372] width 13 height 13
checkbox input "true"
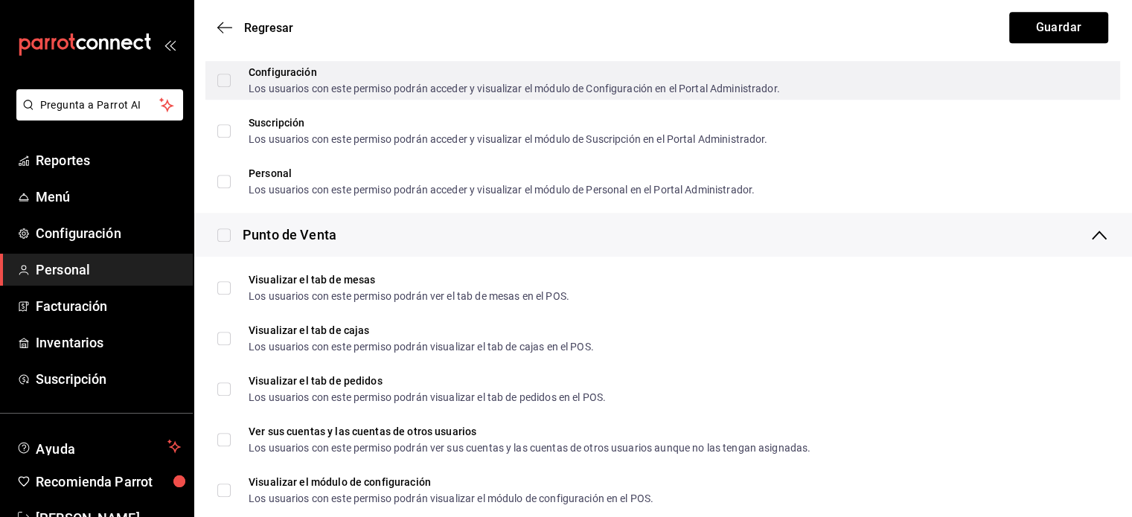
scroll to position [1105, 0]
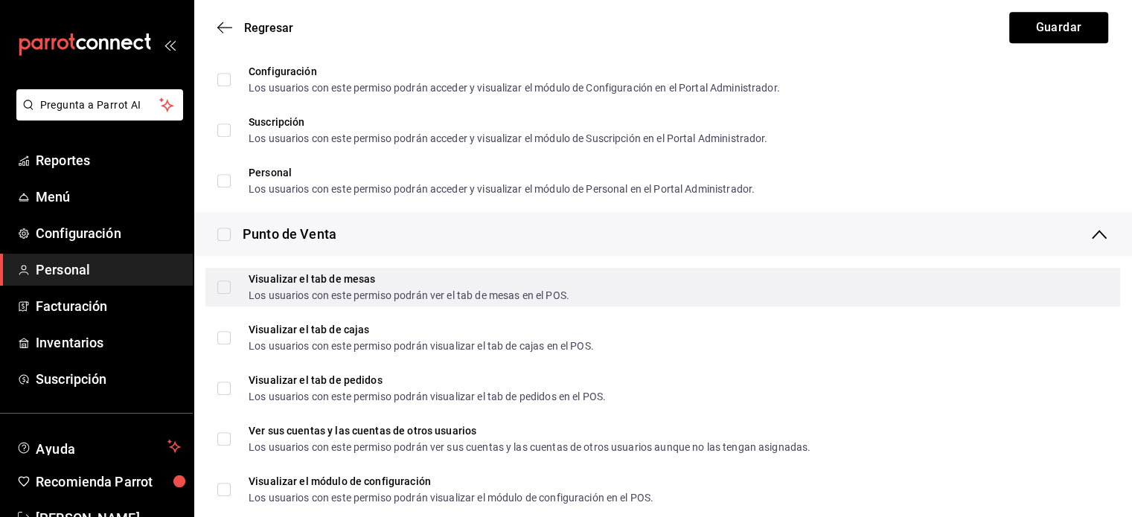
click at [220, 285] on input "Visualizar el tab de mesas Los usuarios con este permiso podrán ver el tab de m…" at bounding box center [223, 287] width 13 height 13
checkbox input "true"
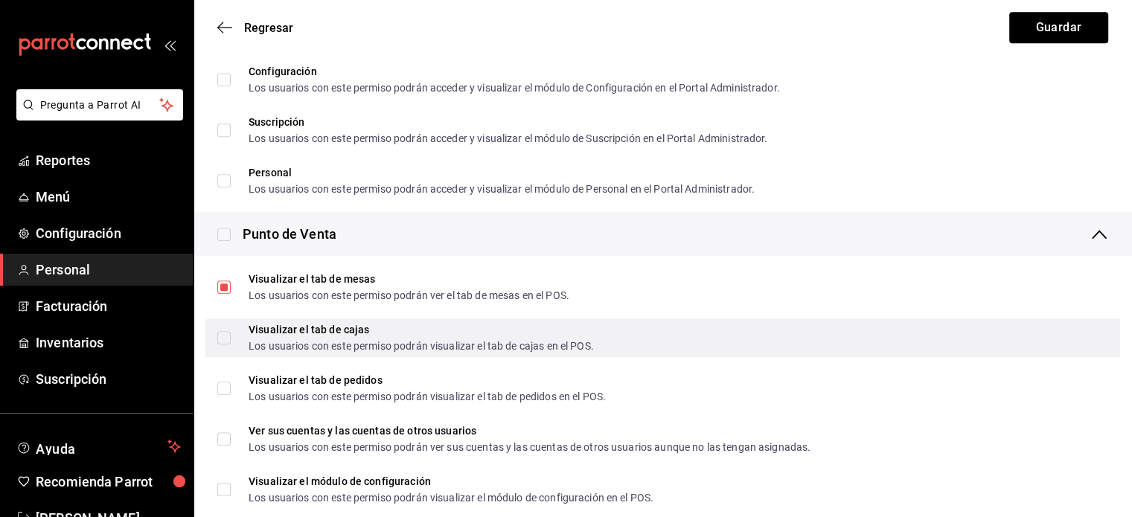
click at [223, 341] on input "Visualizar el tab [PERSON_NAME] Los usuarios con este permiso podrán visualizar…" at bounding box center [223, 337] width 13 height 13
checkbox input "true"
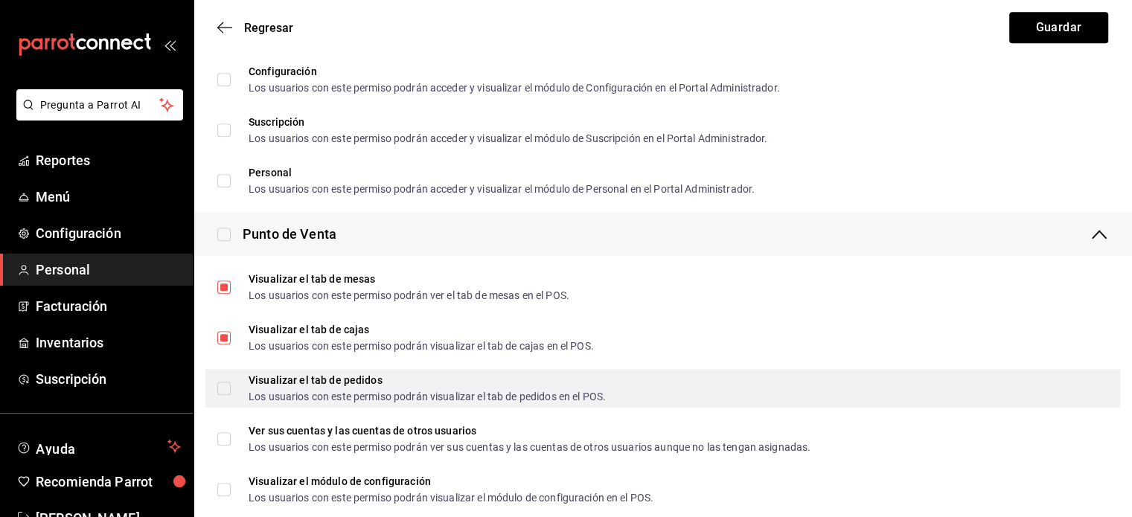
click at [225, 385] on input "Visualizar el tab de pedidos Los usuarios con este permiso podrán visualizar el…" at bounding box center [223, 388] width 13 height 13
checkbox input "true"
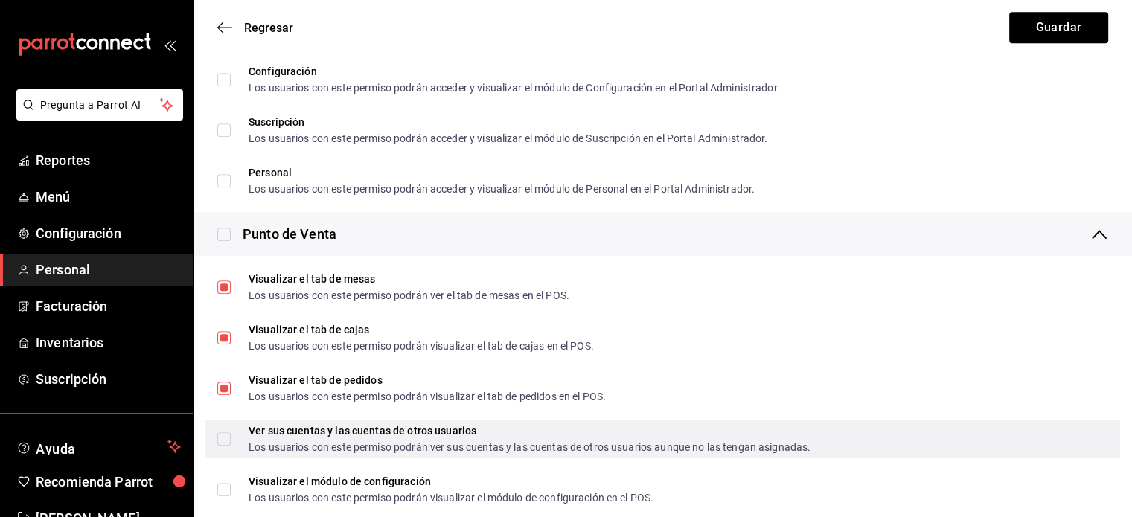
click at [223, 444] on input "Ver sus cuentas y las cuentas de otros usuarios Los usuarios con este permiso p…" at bounding box center [223, 439] width 13 height 13
checkbox input "true"
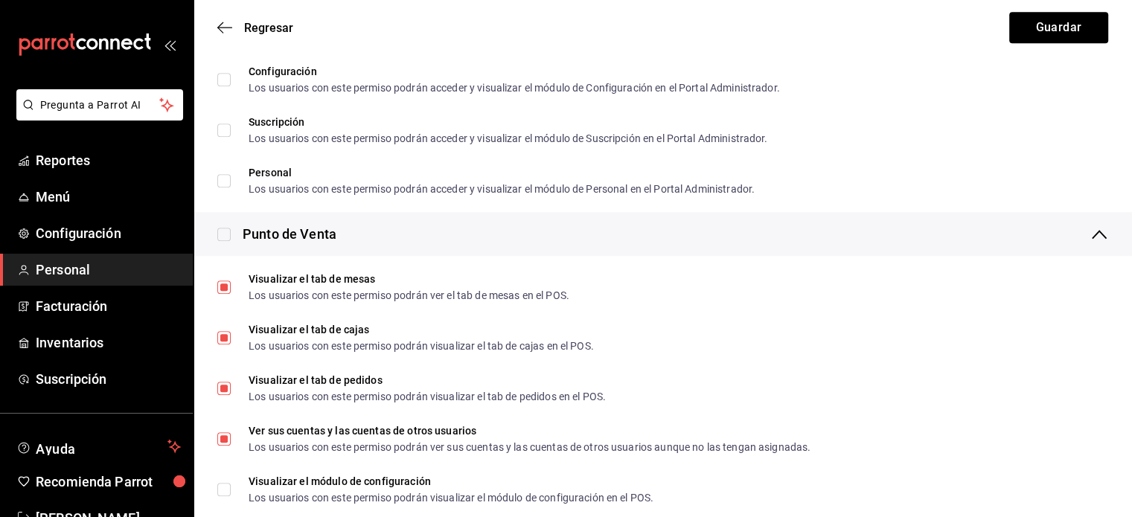
click at [220, 240] on input "checkbox" at bounding box center [223, 234] width 13 height 13
checkbox input "true"
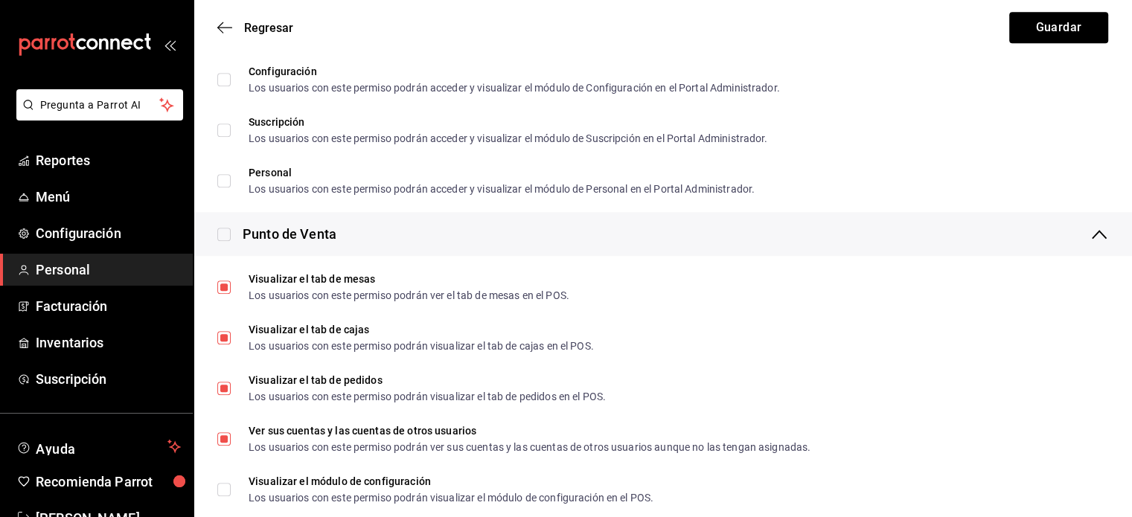
checkbox input "true"
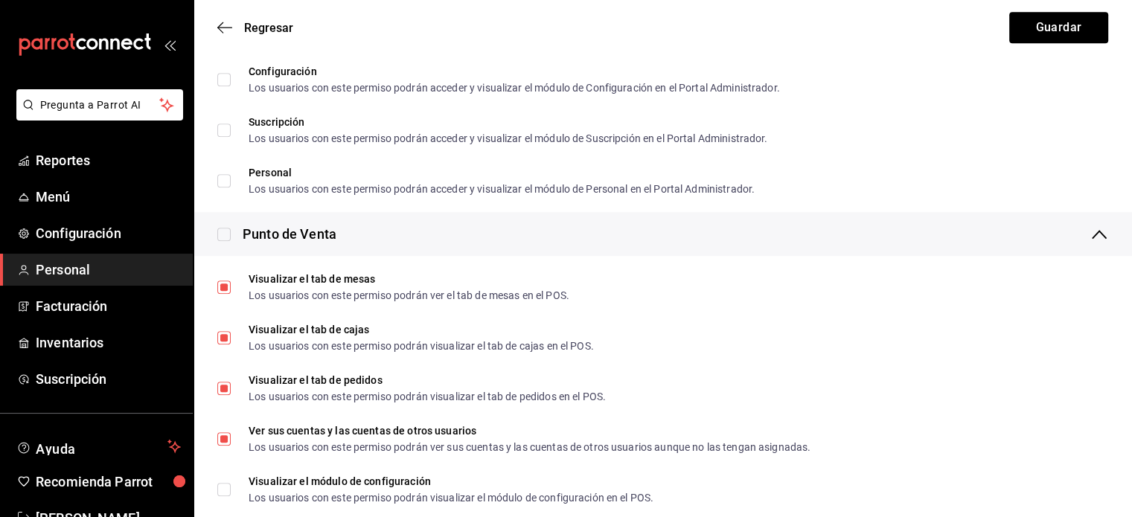
checkbox input "true"
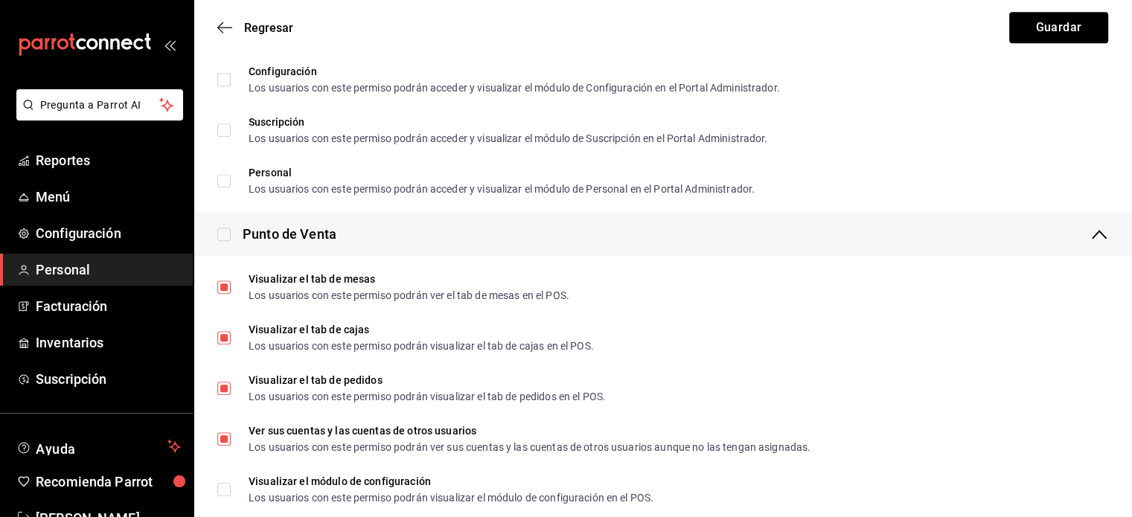
checkbox input "true"
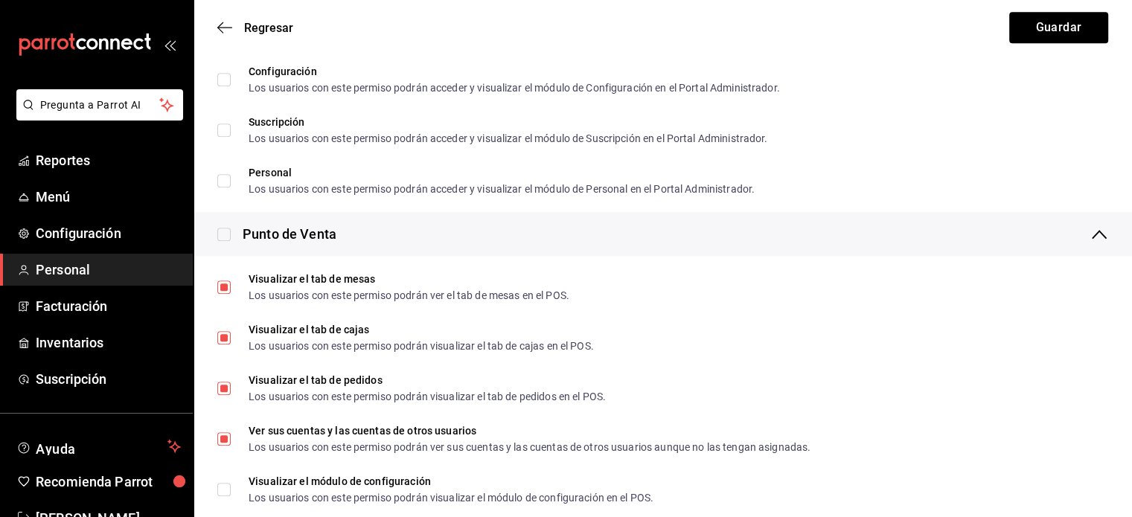
checkbox input "true"
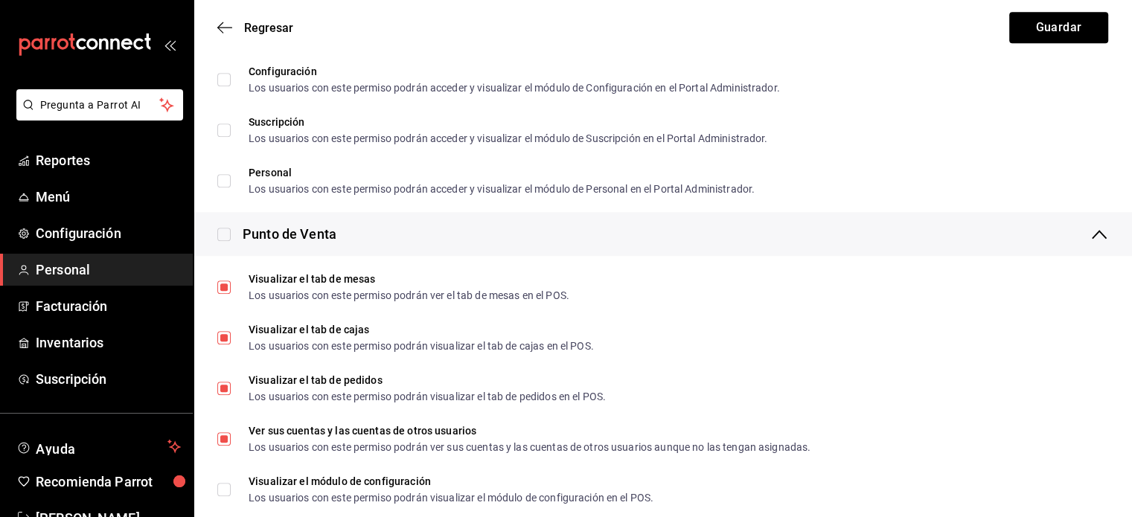
checkbox input "true"
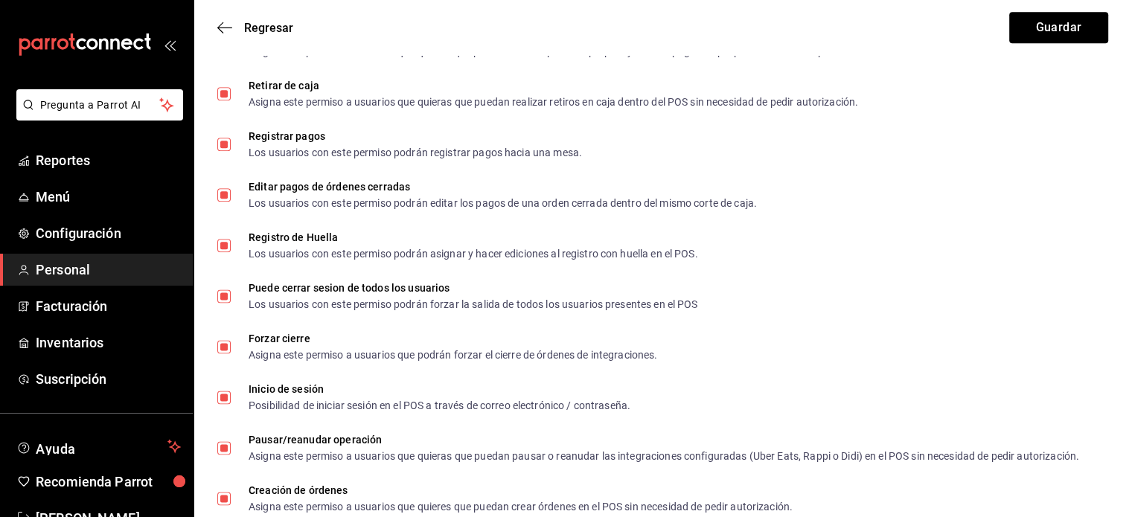
scroll to position [1864, 0]
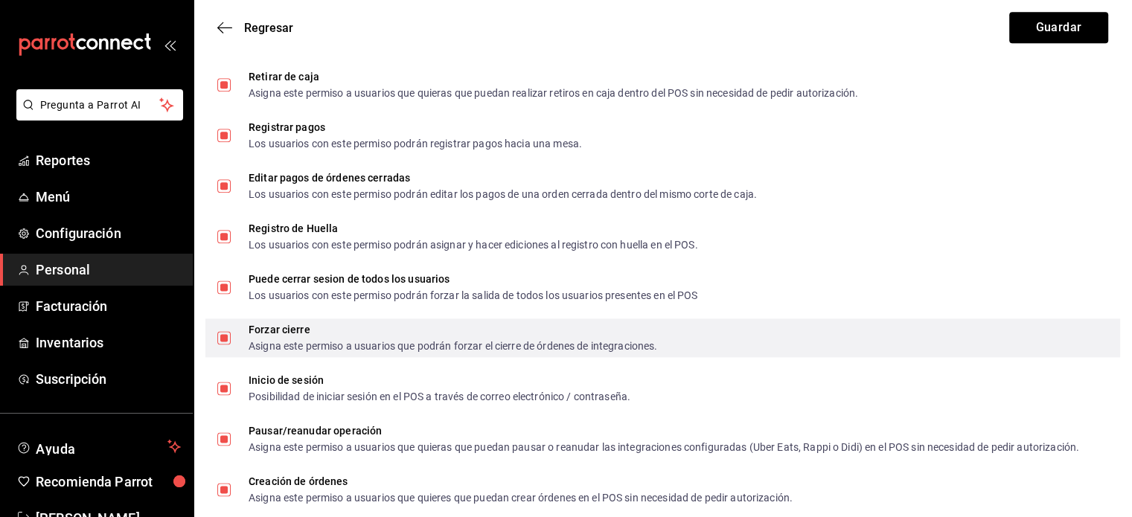
click at [222, 336] on input "Forzar cierre Asigna este permiso a usuarios que podrán forzar el cierre de órd…" at bounding box center [223, 337] width 13 height 13
checkbox input "false"
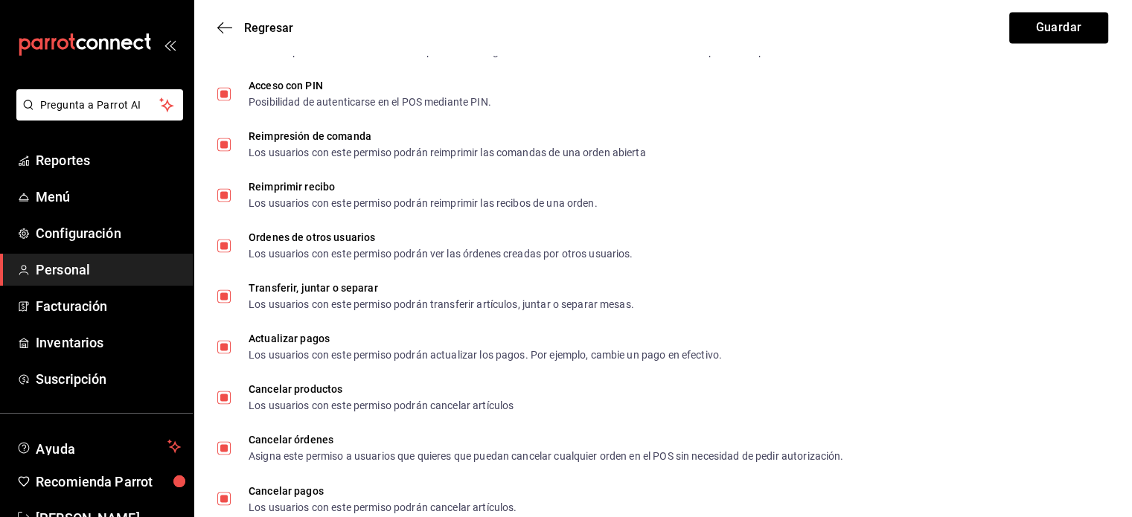
scroll to position [2367, 0]
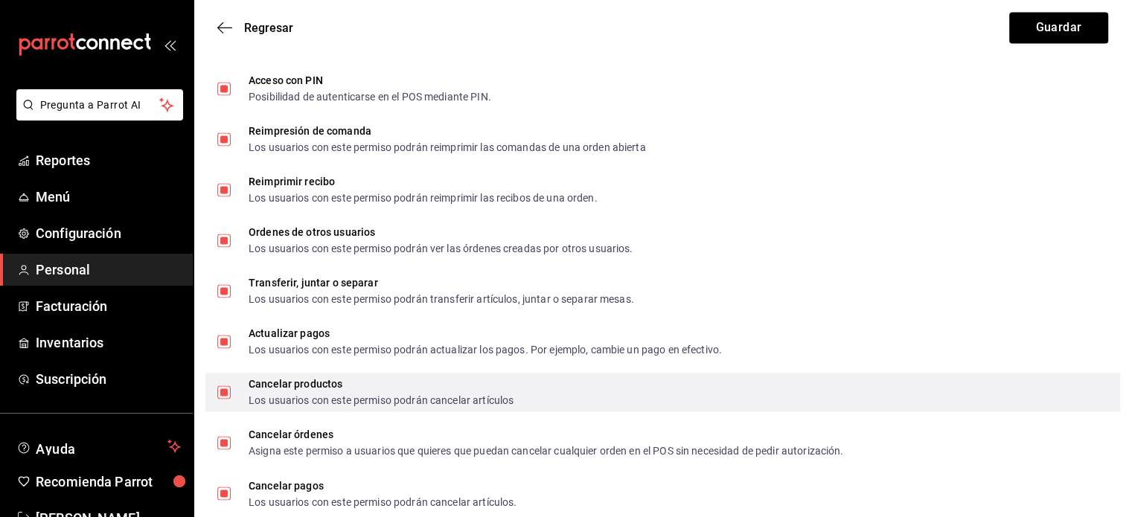
click at [223, 395] on input "Cancelar productos Los usuarios con este permiso podrán cancelar artículos" at bounding box center [223, 392] width 13 height 13
checkbox input "false"
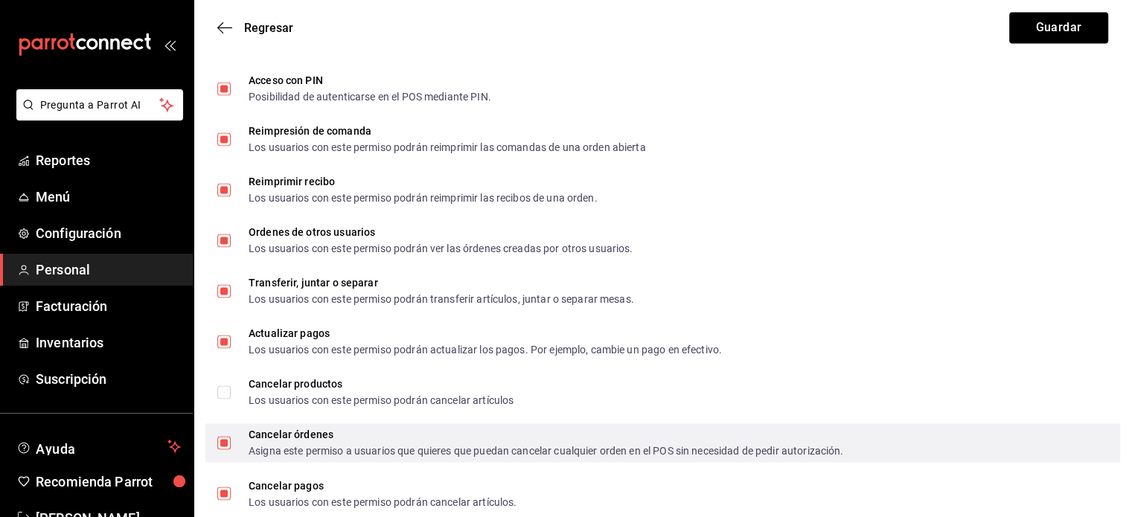
click at [226, 446] on input "Cancelar órdenes Asigna este permiso a usuarios que quieres que puedan cancelar…" at bounding box center [223, 442] width 13 height 13
checkbox input "false"
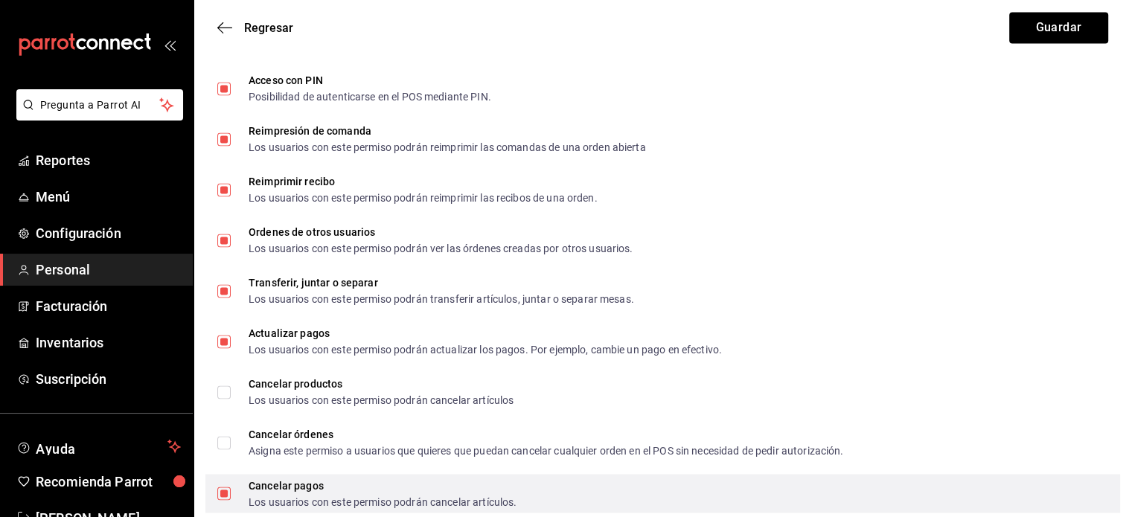
click at [226, 493] on input "Cancelar pagos Los usuarios con este permiso podrán cancelar artículos." at bounding box center [223, 493] width 13 height 13
checkbox input "false"
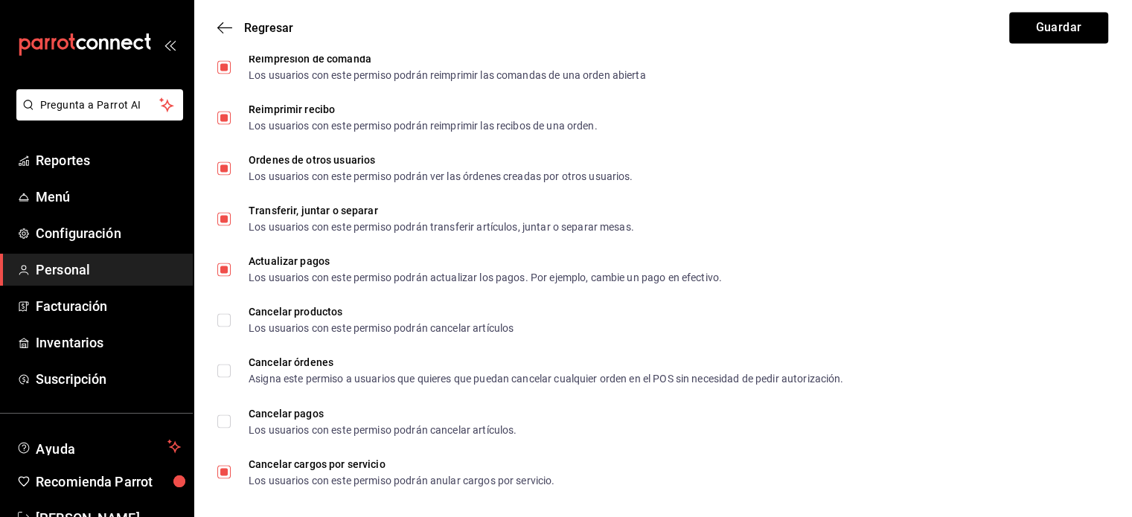
scroll to position [2448, 0]
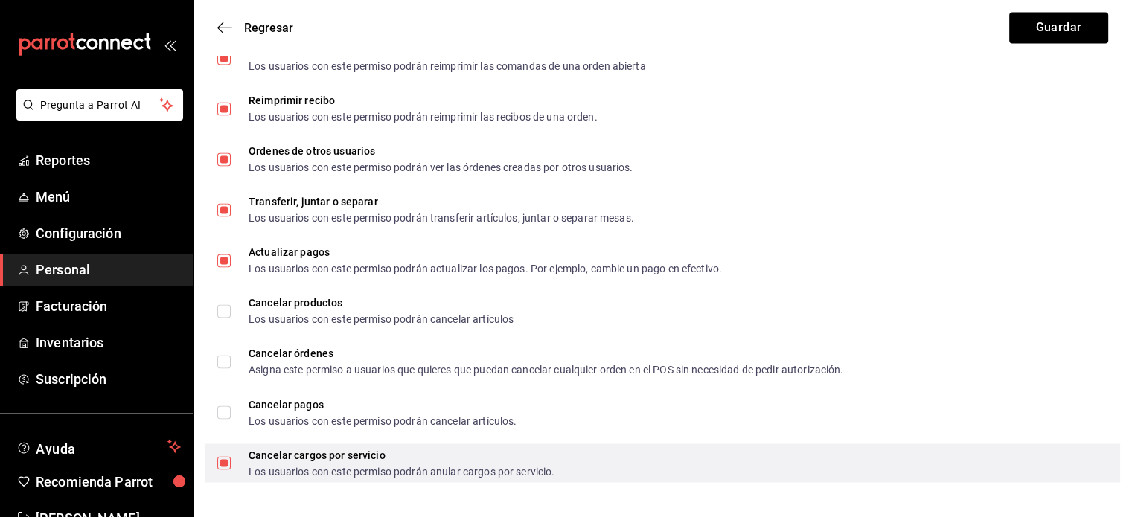
click at [221, 462] on input "Cancelar cargos por servicio Los usuarios con este permiso podrán anular cargos…" at bounding box center [223, 462] width 13 height 13
checkbox input "false"
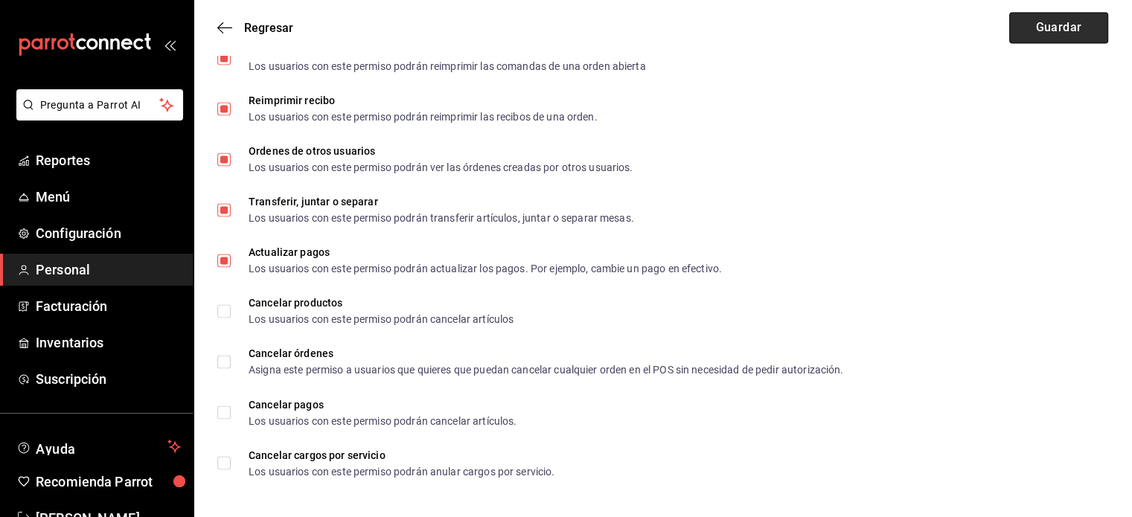
click at [1049, 27] on button "Guardar" at bounding box center [1059, 27] width 99 height 31
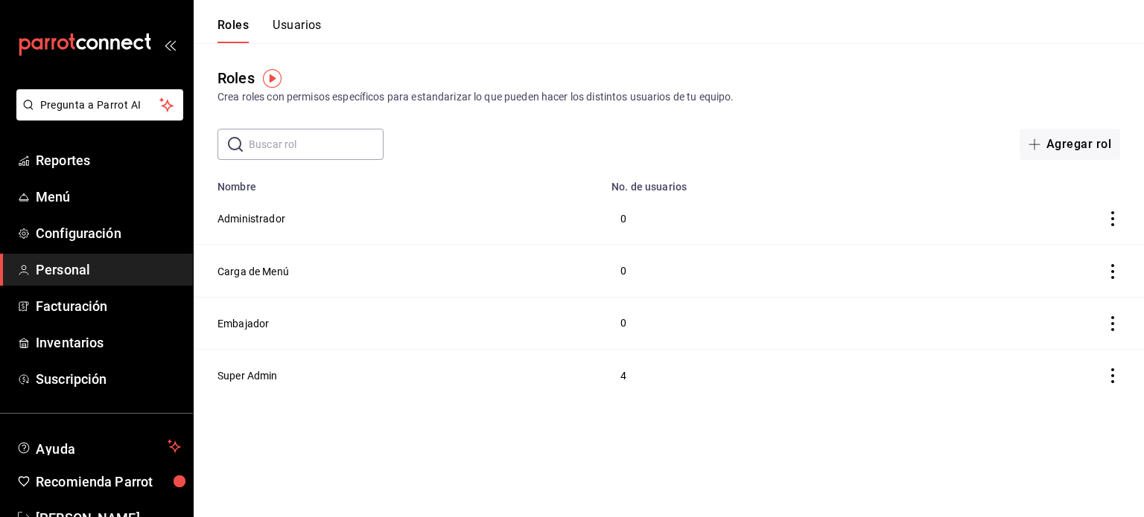
click at [286, 19] on button "Usuarios" at bounding box center [296, 30] width 49 height 25
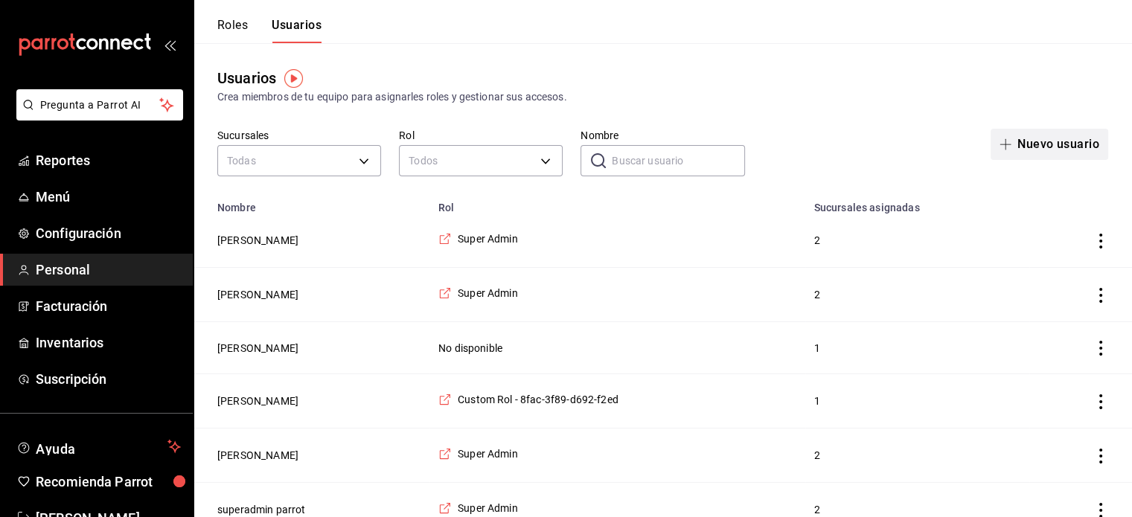
click at [1072, 142] on button "Nuevo usuario" at bounding box center [1050, 144] width 118 height 31
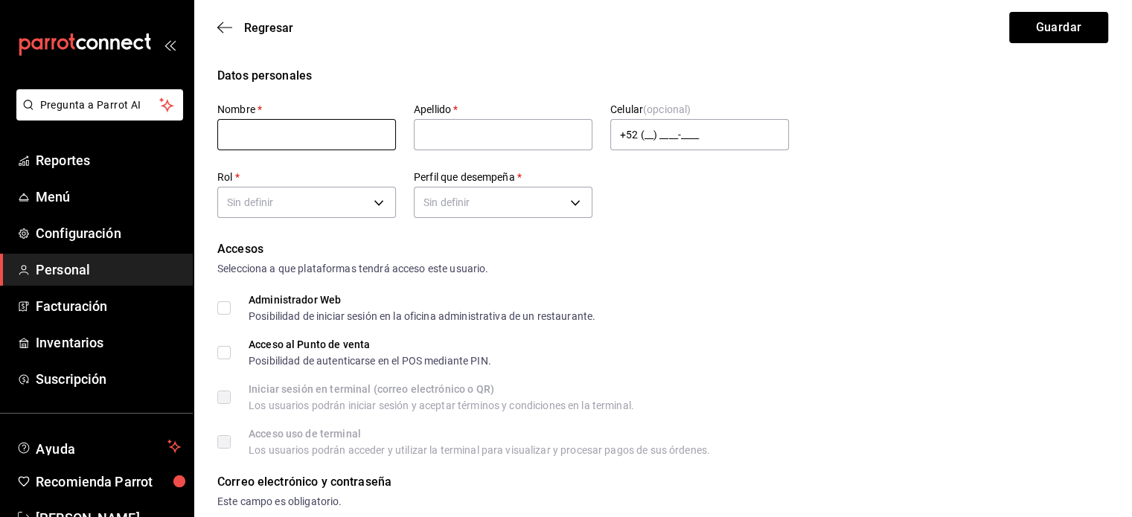
click at [259, 140] on input "text" at bounding box center [306, 134] width 179 height 31
type input "Embajador"
type input "Encanto"
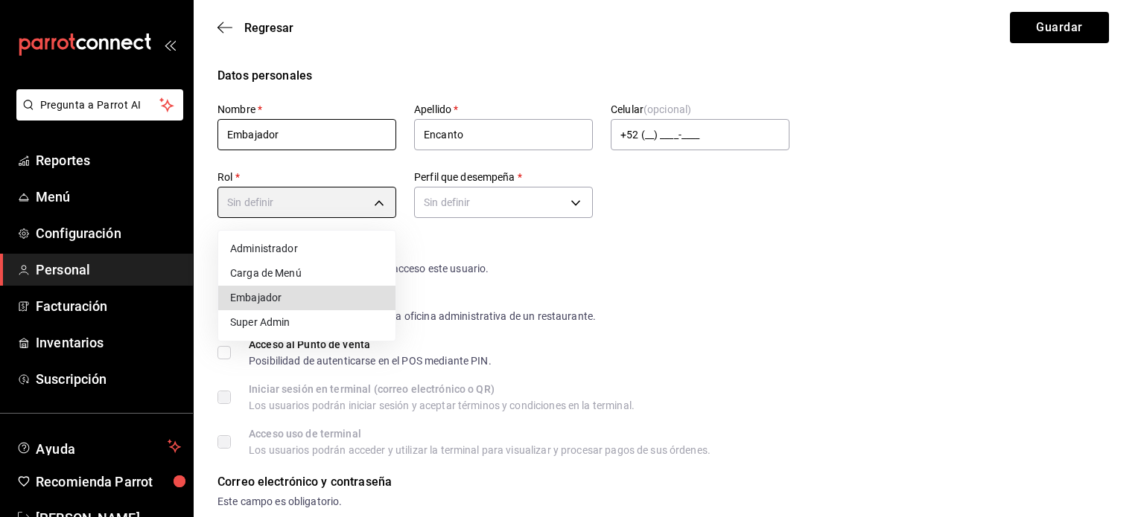
type input "334253f2-e135-4e1a-bf27-2f5db97a74c4"
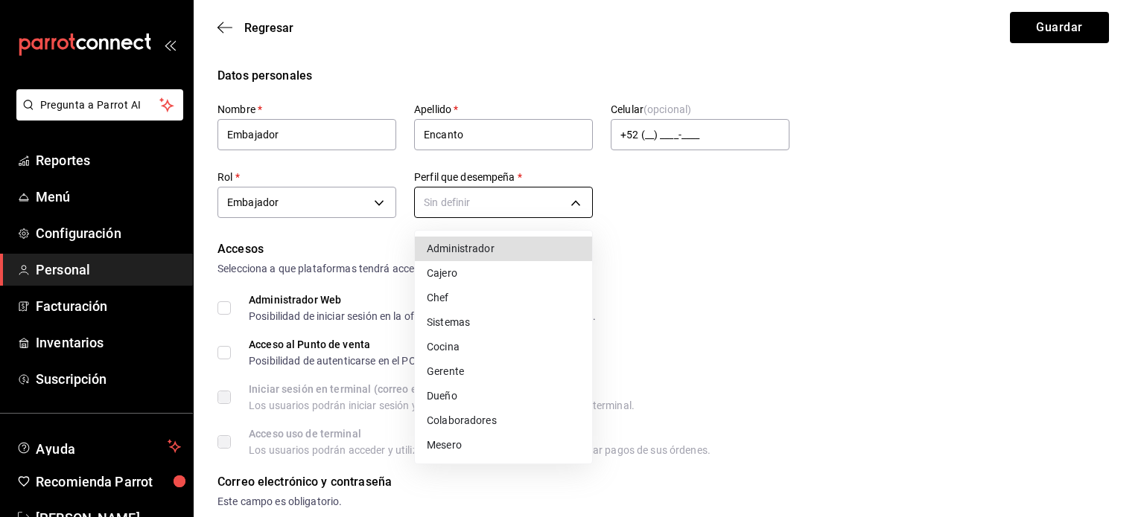
click at [453, 442] on li "Mesero" at bounding box center [503, 445] width 177 height 25
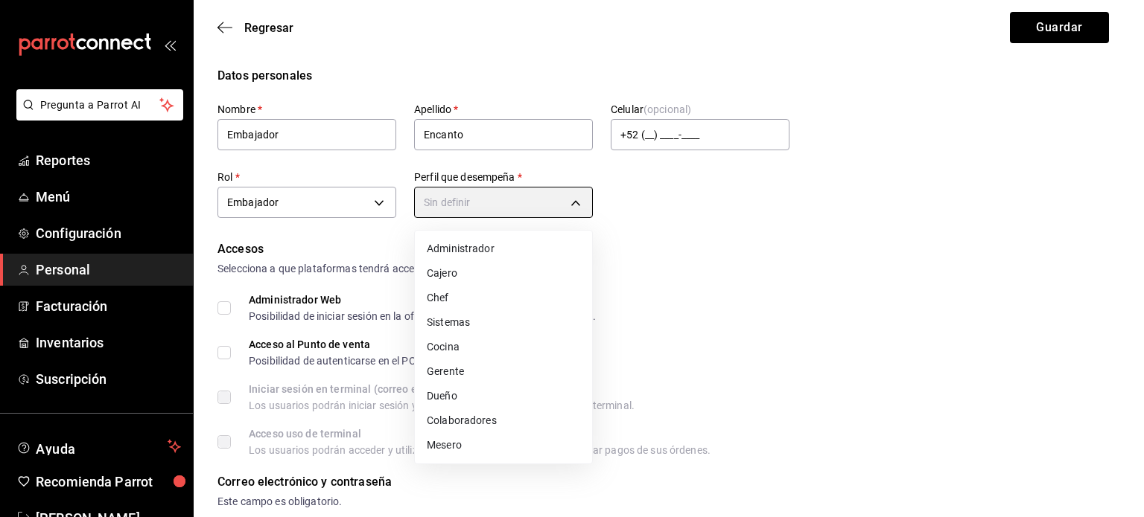
type input "WAITER"
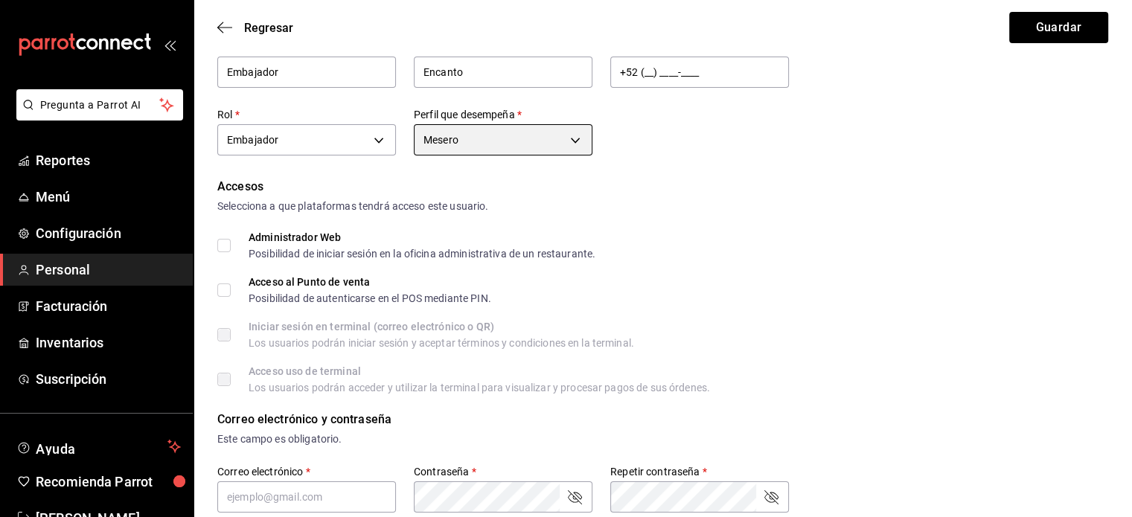
scroll to position [89, 0]
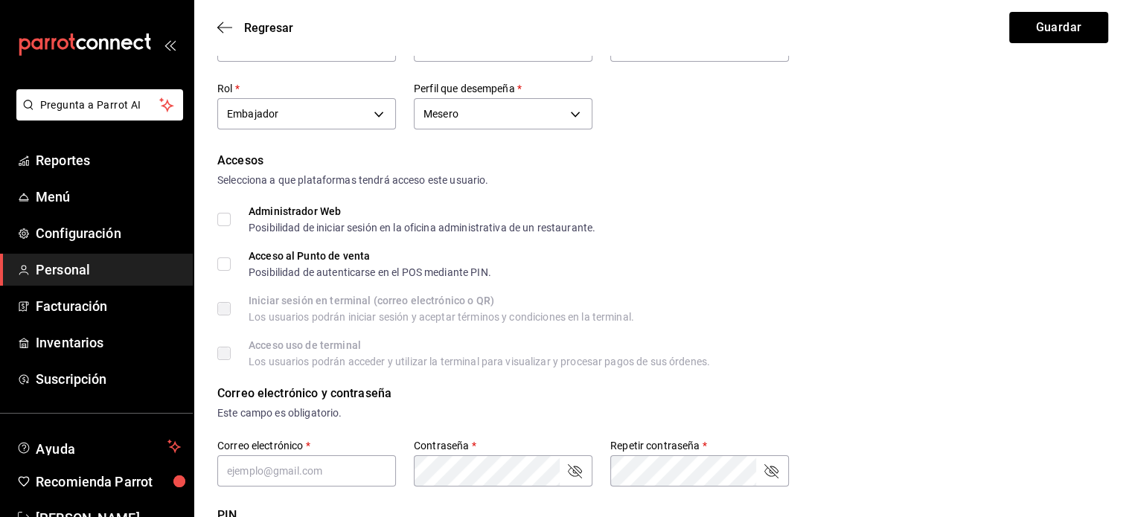
click at [223, 260] on input "Acceso al Punto de venta Posibilidad de autenticarse en el POS mediante PIN." at bounding box center [223, 264] width 13 height 13
checkbox input "true"
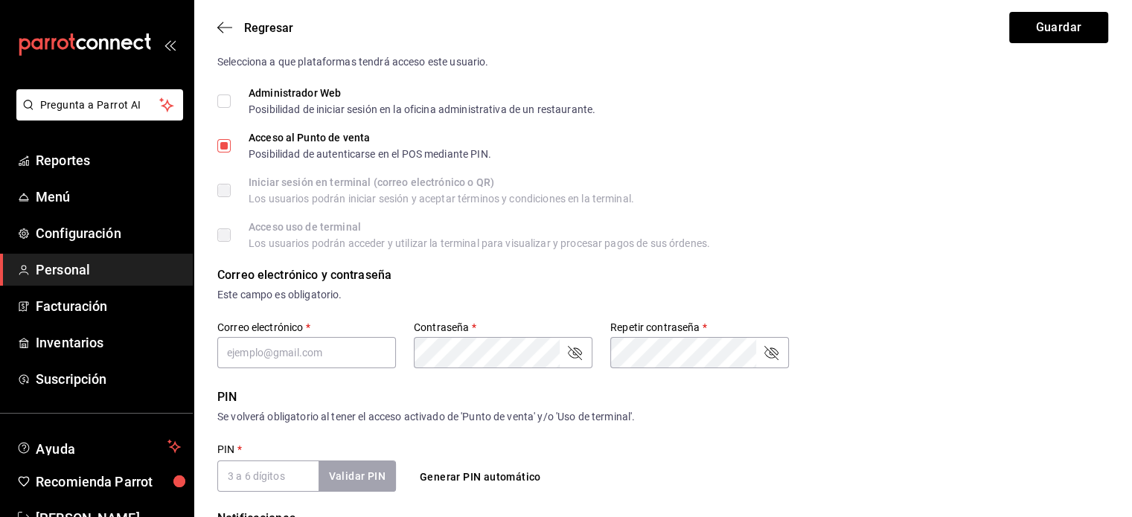
scroll to position [208, 0]
click at [336, 344] on input "text" at bounding box center [306, 352] width 179 height 31
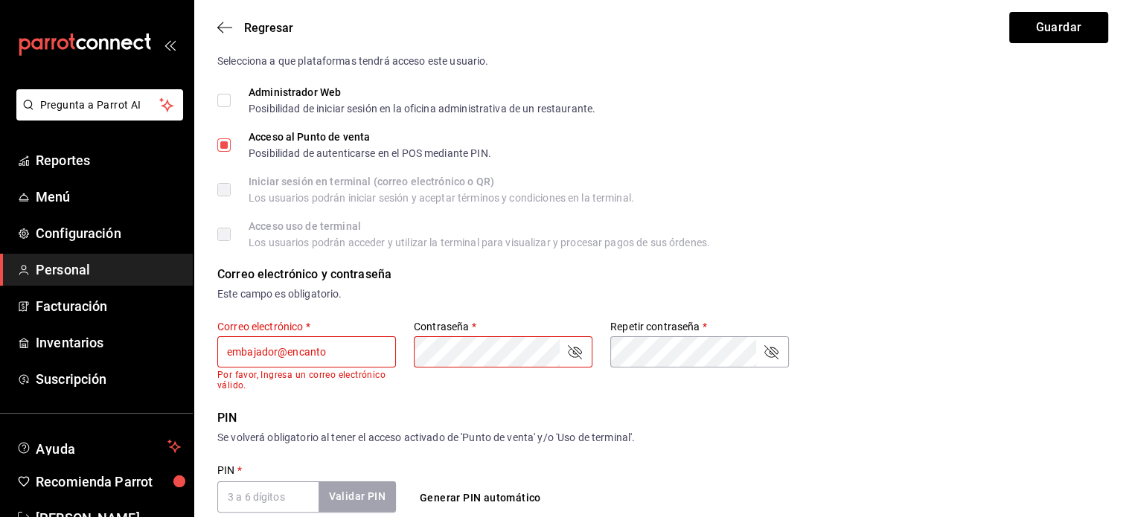
click at [334, 354] on input "embajador@encanto" at bounding box center [306, 352] width 179 height 31
type input "[EMAIL_ADDRESS][DOMAIN_NAME]"
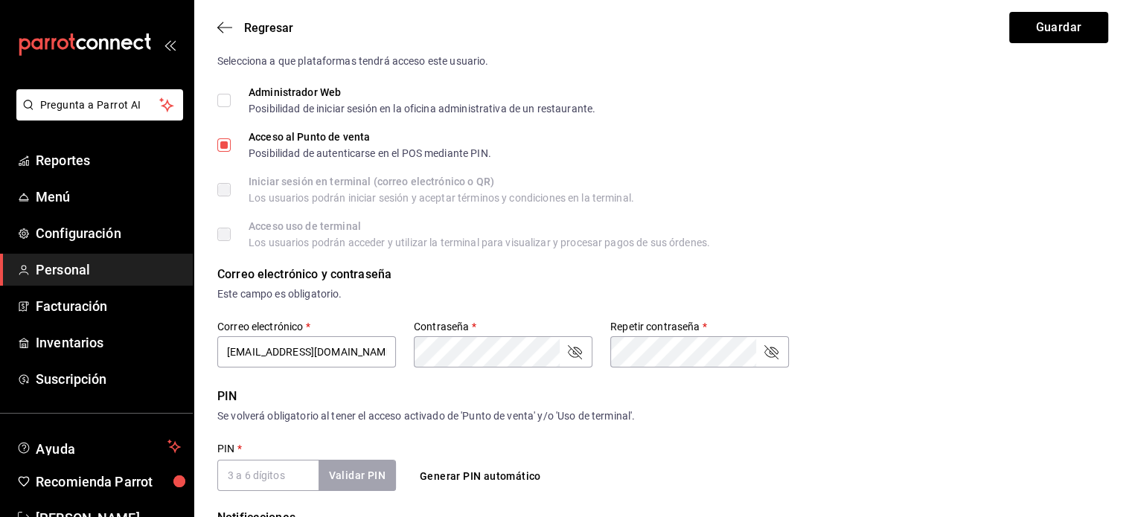
click at [842, 281] on div "Correo electrónico y contraseña" at bounding box center [662, 275] width 891 height 18
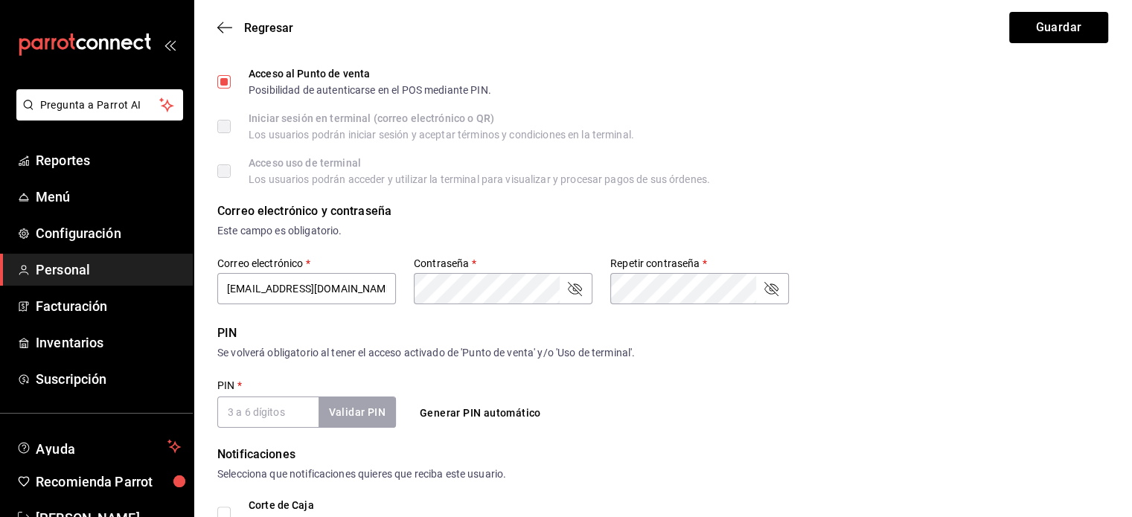
scroll to position [342, 0]
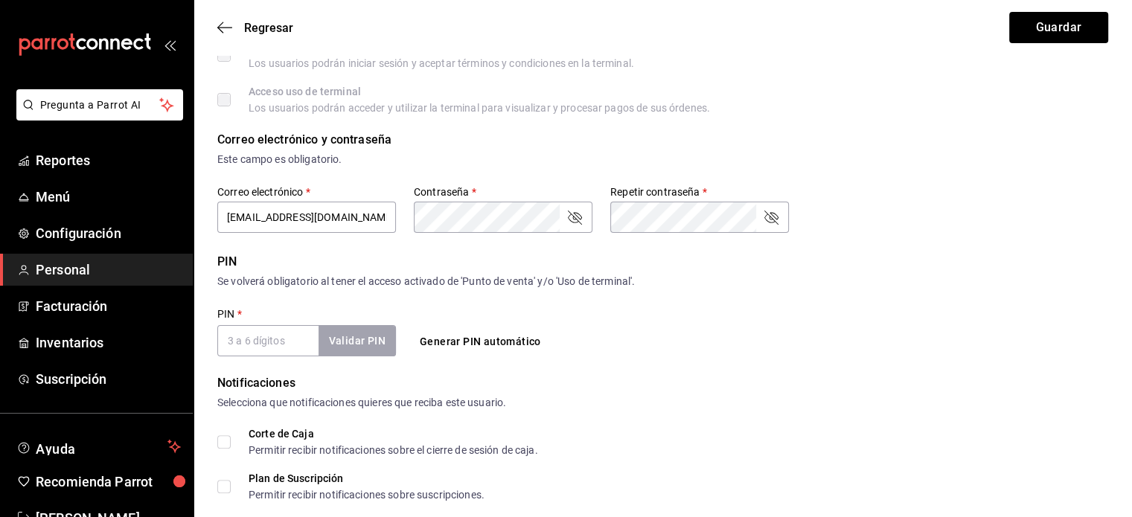
click at [273, 339] on input "PIN   *" at bounding box center [267, 340] width 101 height 31
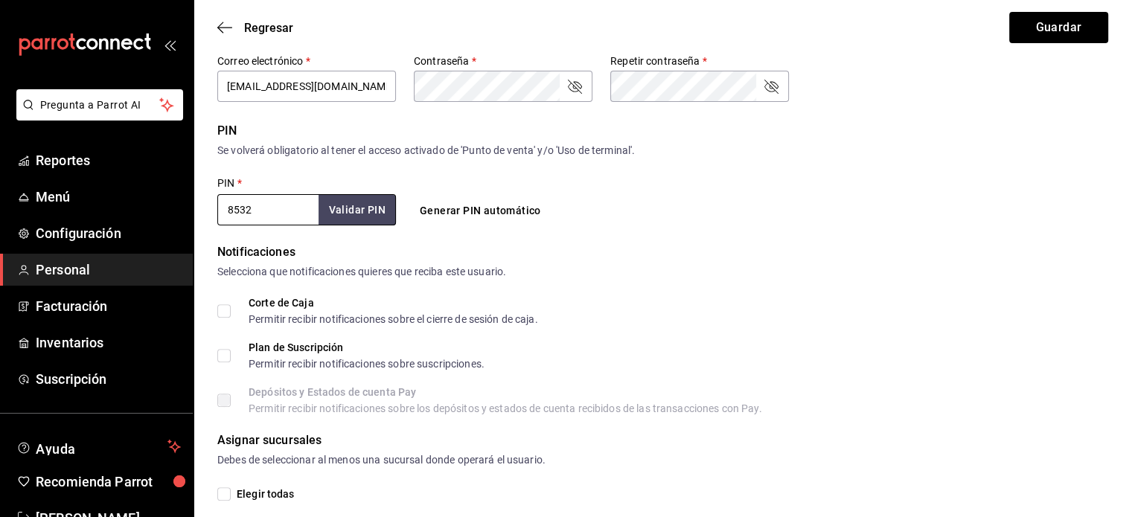
scroll to position [553, 0]
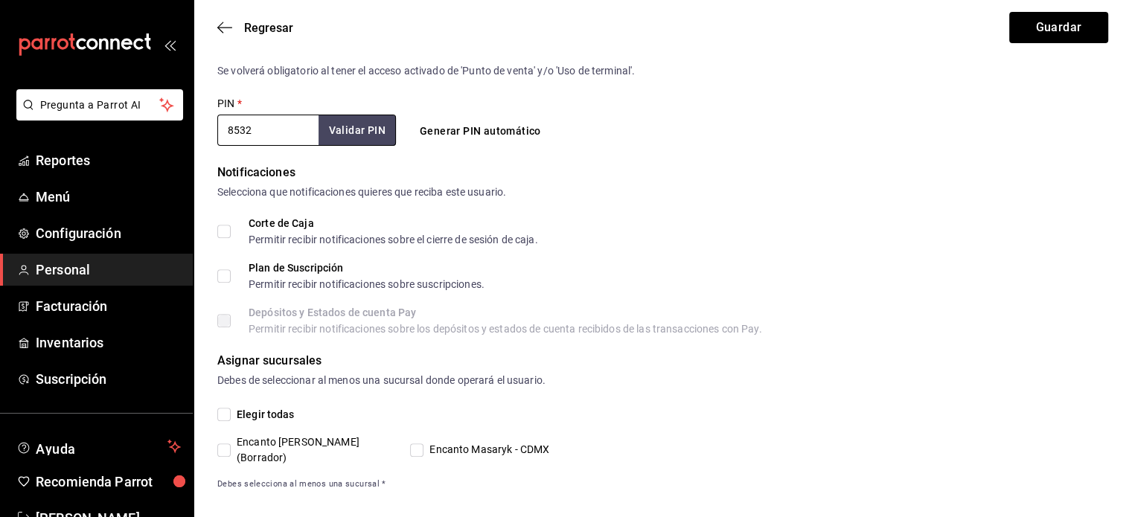
type input "8532"
click at [227, 417] on input "Elegir todas" at bounding box center [223, 414] width 13 height 13
checkbox input "true"
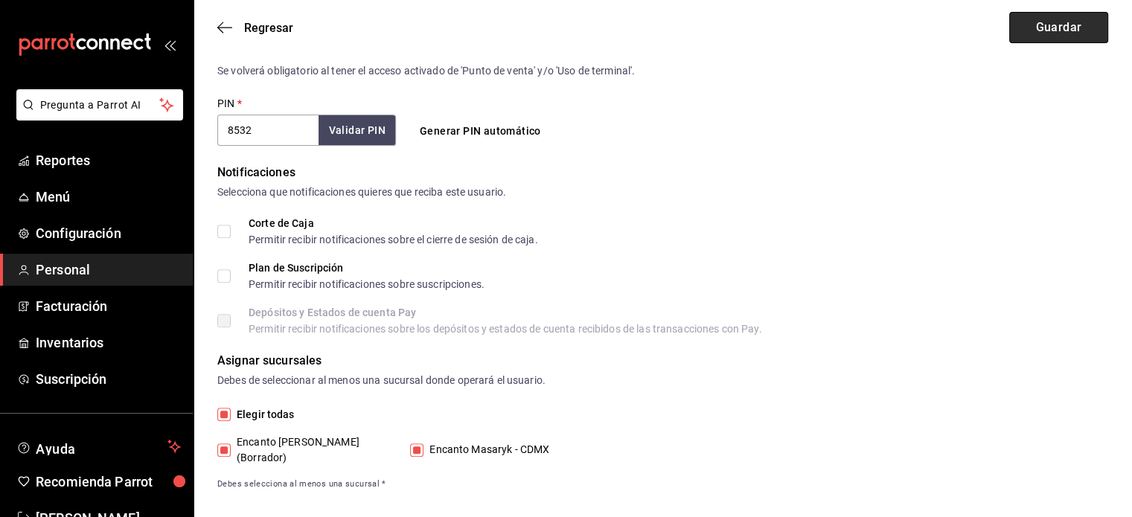
click at [1057, 35] on button "Guardar" at bounding box center [1059, 27] width 99 height 31
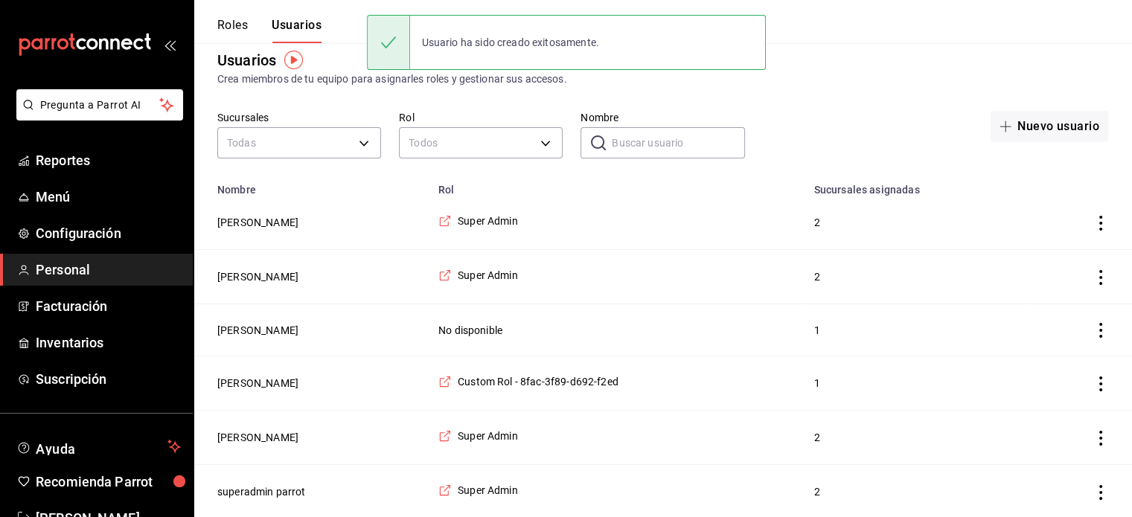
scroll to position [72, 0]
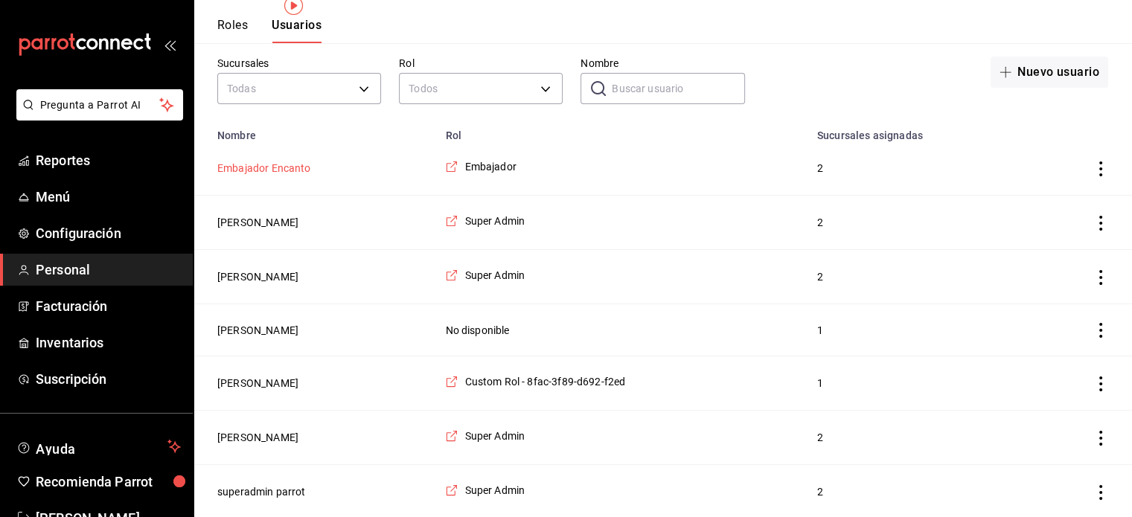
click at [297, 174] on button "Embajador Encanto" at bounding box center [264, 168] width 94 height 15
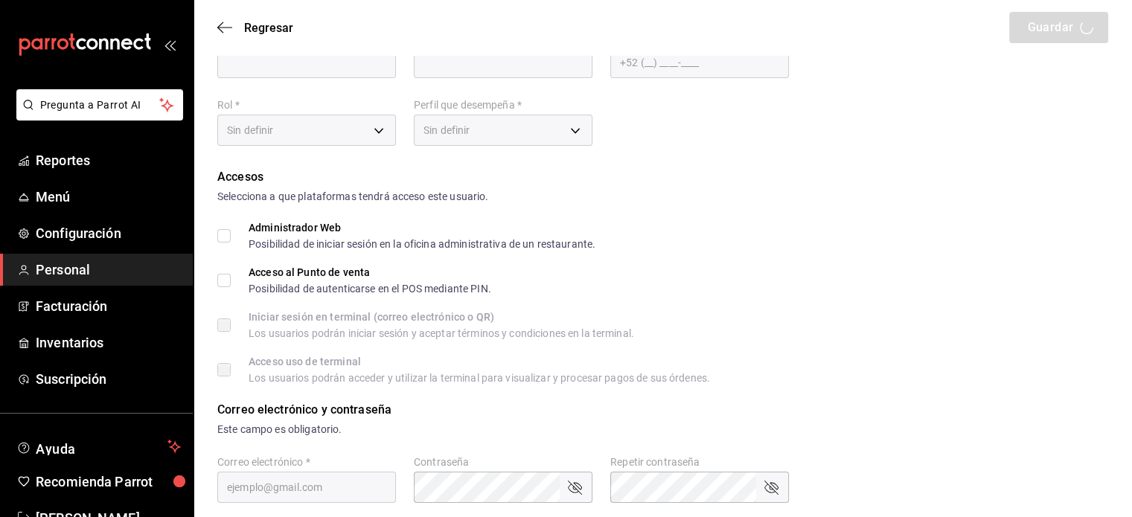
type input "Embajador"
type input "Encanto"
checkbox input "true"
type input "[EMAIL_ADDRESS][DOMAIN_NAME]"
type input "8532"
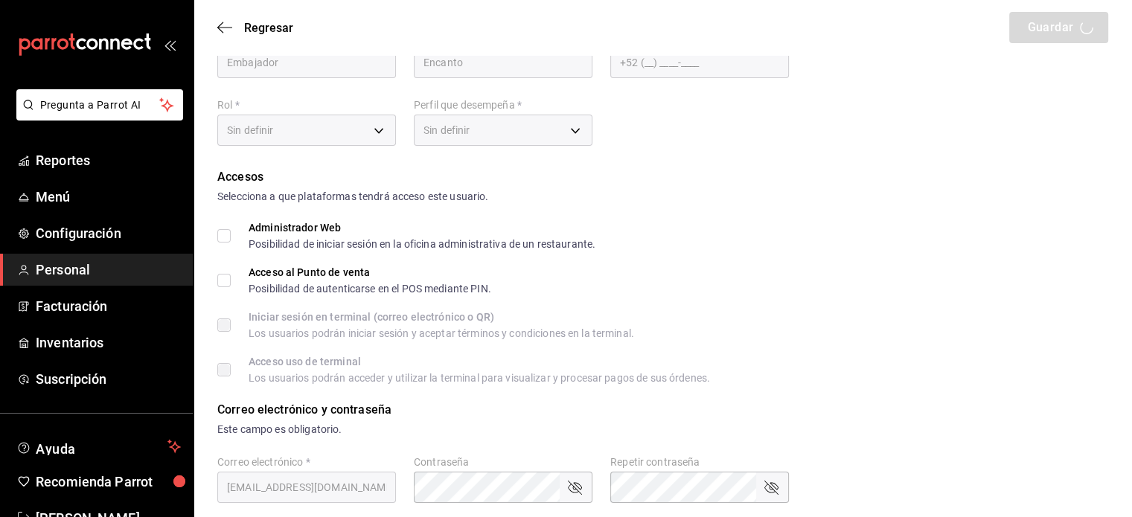
type input "334253f2-e135-4e1a-bf27-2f5db97a74c4"
type input "WAITER"
checkbox input "true"
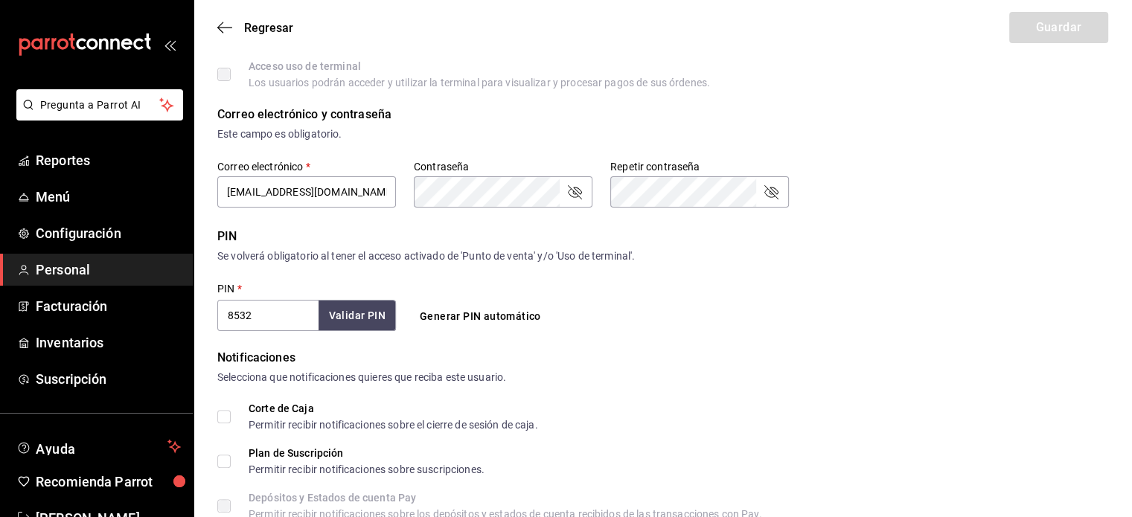
scroll to position [367, 0]
